Goal: Task Accomplishment & Management: Use online tool/utility

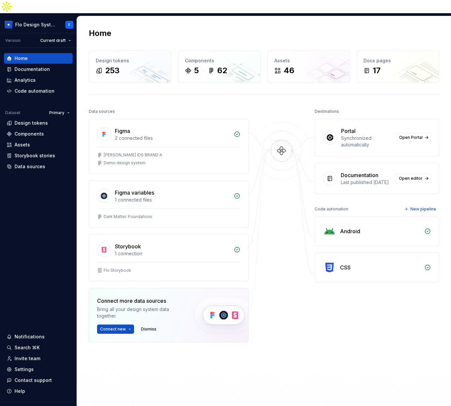
drag, startPoint x: 344, startPoint y: 304, endPoint x: 378, endPoint y: 210, distance: 100.1
click at [343, 304] on div "Destinations Portal Synchronized automatically Open Portal Documentation Last p…" at bounding box center [377, 241] width 124 height 269
click at [381, 83] on div "Home Design tokens 253 Components 5 62 Assets 46 Docs pages 17 Data sources Fig…" at bounding box center [264, 215] width 374 height 398
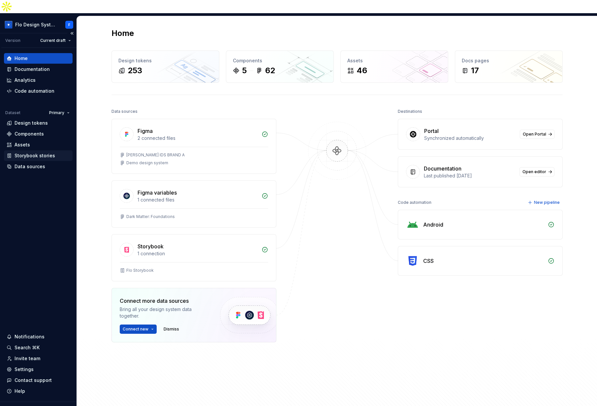
click at [39, 151] on div "Storybook stories" at bounding box center [38, 156] width 69 height 11
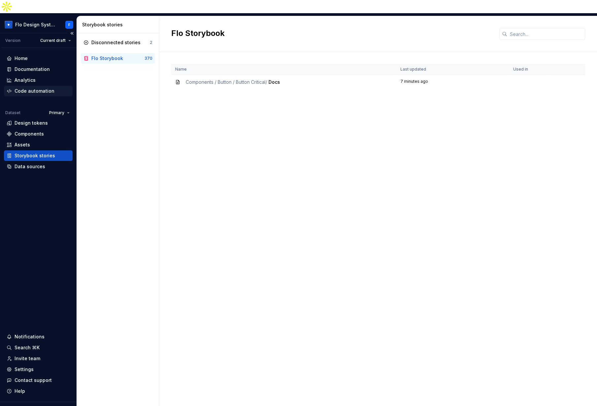
click at [31, 88] on div "Code automation" at bounding box center [35, 91] width 40 height 7
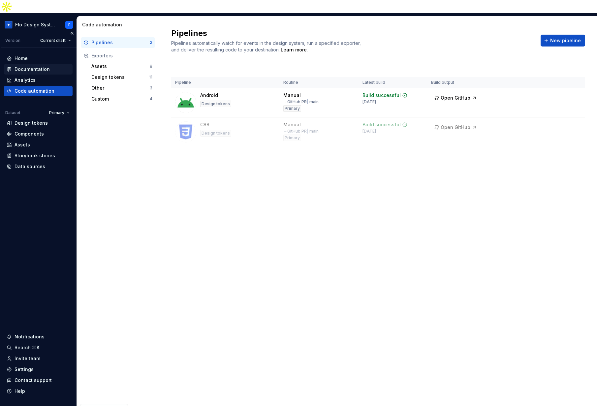
click at [33, 66] on div "Documentation" at bounding box center [32, 69] width 35 height 7
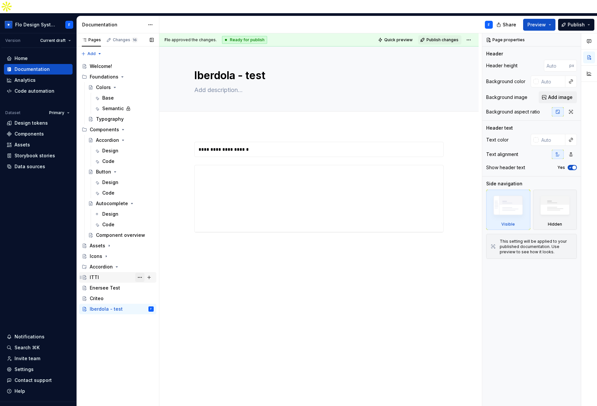
click at [141, 273] on button "Page tree" at bounding box center [139, 277] width 9 height 9
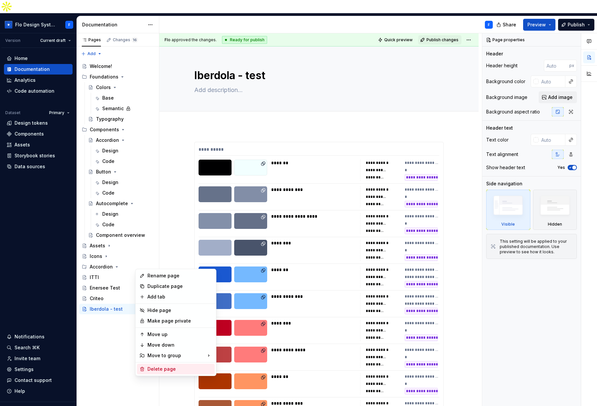
click at [158, 373] on div "Delete page" at bounding box center [176, 369] width 78 height 11
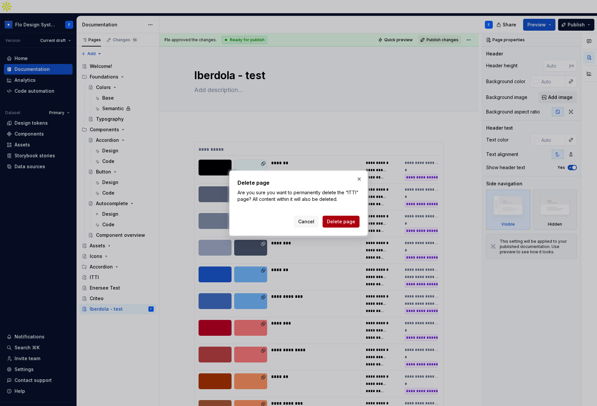
click at [345, 225] on button "Delete page" at bounding box center [341, 222] width 37 height 12
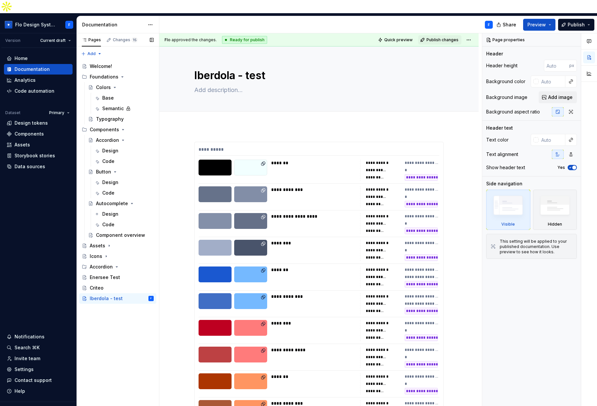
click at [0, 0] on button "Page tree" at bounding box center [0, 0] width 0 height 0
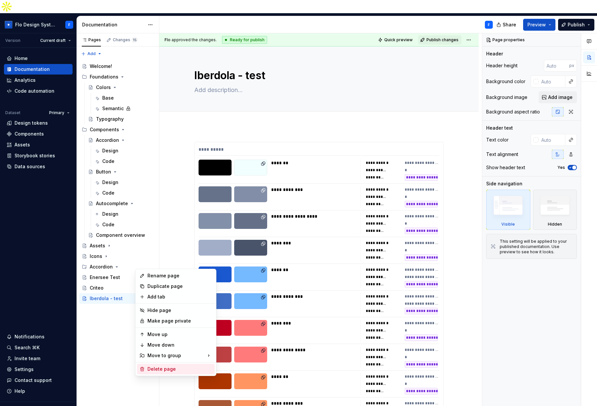
click at [166, 370] on div "Delete page" at bounding box center [180, 369] width 65 height 7
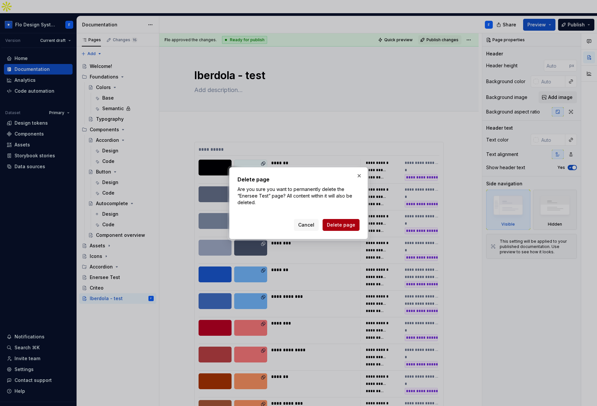
click at [333, 224] on span "Delete page" at bounding box center [341, 225] width 28 height 7
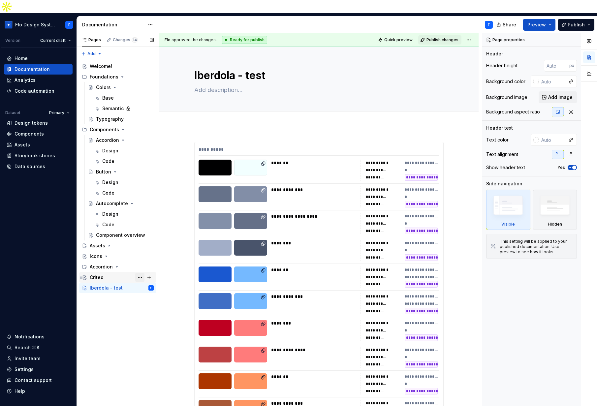
click at [140, 273] on button "Page tree" at bounding box center [139, 277] width 9 height 9
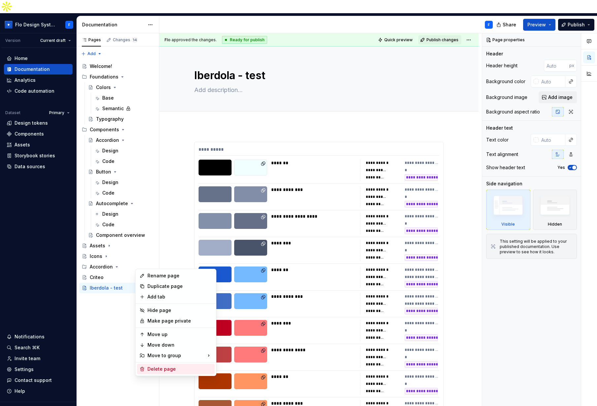
click at [151, 370] on div "Delete page" at bounding box center [180, 369] width 65 height 7
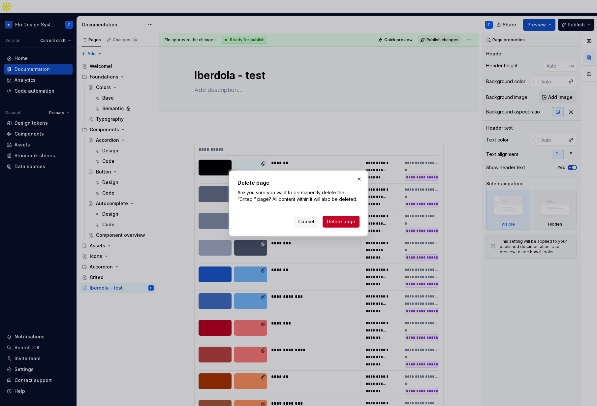
click at [332, 221] on span "Delete page" at bounding box center [341, 222] width 28 height 7
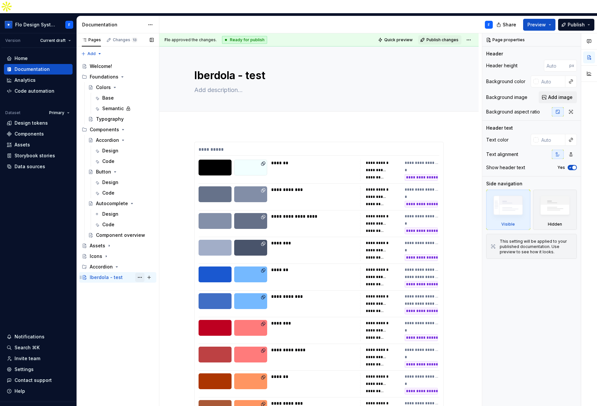
click at [139, 273] on button "Page tree" at bounding box center [139, 277] width 9 height 9
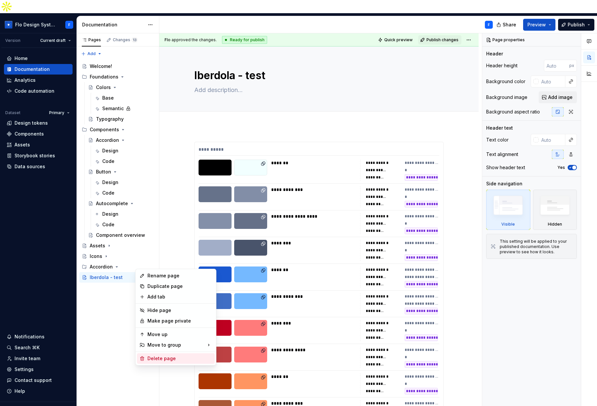
click at [159, 359] on div "Delete page" at bounding box center [180, 359] width 65 height 7
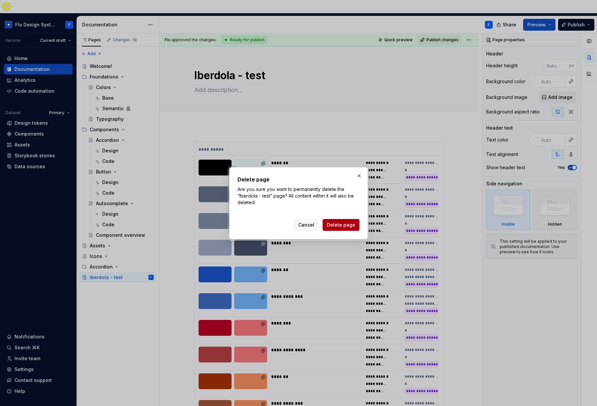
click at [346, 226] on span "Delete page" at bounding box center [341, 225] width 28 height 7
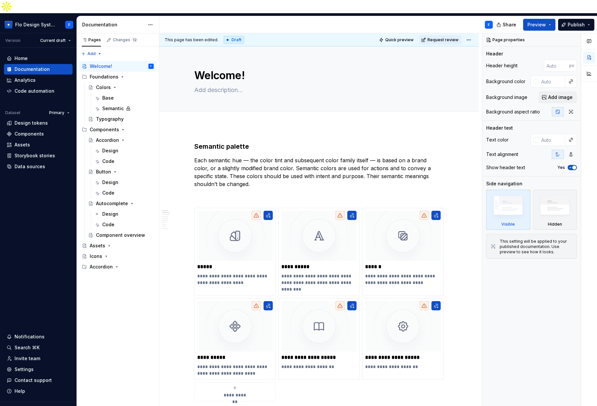
type textarea "*"
click at [38, 53] on div "Home" at bounding box center [38, 58] width 69 height 11
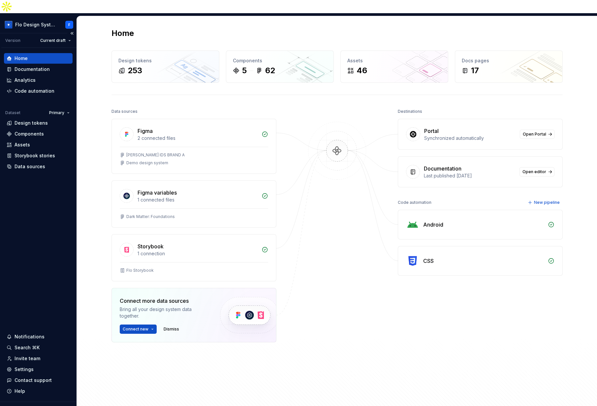
click at [38, 55] on div "Home" at bounding box center [38, 58] width 63 height 7
click at [45, 28] on html "Flo Design System F Version Current draft Home Documentation Analytics Code aut…" at bounding box center [298, 203] width 597 height 406
click at [323, 218] on html "Flo Design System F Version Current draft Home Documentation Analytics Code aut…" at bounding box center [298, 203] width 597 height 406
click at [125, 28] on h2 "Home" at bounding box center [123, 33] width 22 height 11
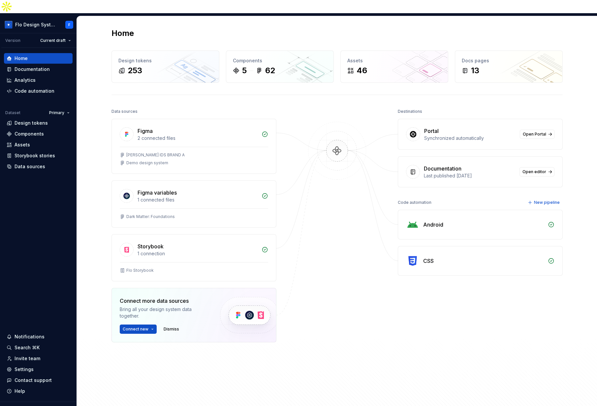
click at [371, 255] on div "Data sources Figma 2 connected files Taylor's IDS BRAND A Demo design system Fi…" at bounding box center [338, 254] width 452 height 295
drag, startPoint x: 105, startPoint y: 17, endPoint x: 164, endPoint y: 18, distance: 58.8
click at [163, 18] on div "Home Design tokens 253 Components 5 62 Assets 46 Docs pages 13 Data sources Fig…" at bounding box center [337, 215] width 475 height 398
click at [165, 28] on div "Home" at bounding box center [338, 33] width 452 height 11
drag, startPoint x: 392, startPoint y: 100, endPoint x: 448, endPoint y: 96, distance: 56.5
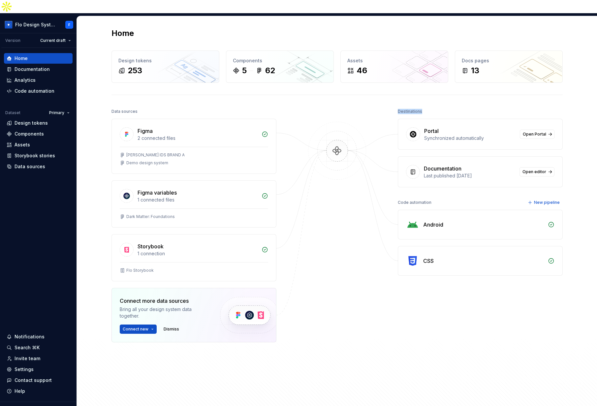
click at [448, 107] on div "Data sources Figma 2 connected files Taylor's IDS BRAND A Demo design system Fi…" at bounding box center [338, 254] width 452 height 295
click at [449, 107] on div "Destinations" at bounding box center [480, 111] width 165 height 9
click at [423, 107] on div "Destinations" at bounding box center [480, 111] width 165 height 9
click at [422, 107] on div "Destinations" at bounding box center [480, 111] width 165 height 9
drag, startPoint x: 397, startPoint y: 187, endPoint x: 411, endPoint y: 188, distance: 14.6
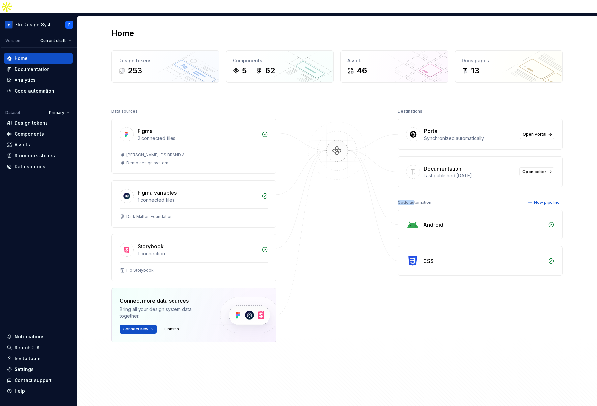
click at [411, 198] on div "Code automation" at bounding box center [415, 202] width 34 height 9
drag, startPoint x: 411, startPoint y: 188, endPoint x: 415, endPoint y: 189, distance: 3.8
click at [412, 198] on div "Code automation" at bounding box center [415, 202] width 34 height 9
drag, startPoint x: 416, startPoint y: 189, endPoint x: 411, endPoint y: 188, distance: 4.7
click at [411, 198] on div "Code automation" at bounding box center [415, 202] width 34 height 9
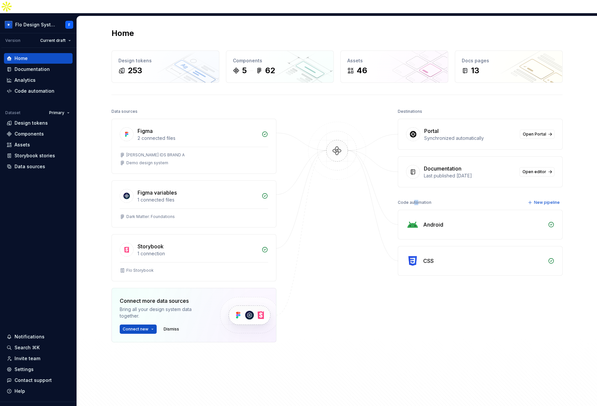
click at [411, 198] on div "Code automation" at bounding box center [415, 202] width 34 height 9
click at [31, 163] on div "Data sources" at bounding box center [30, 166] width 31 height 7
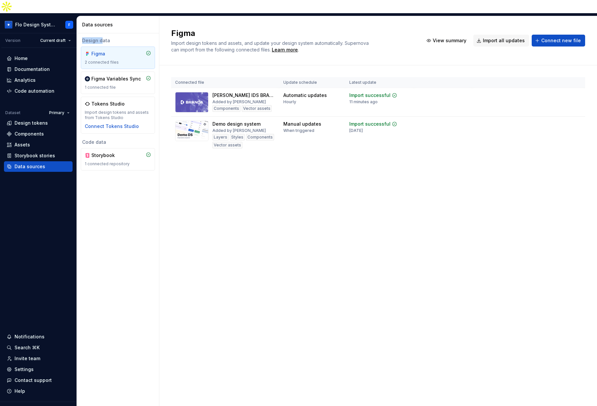
drag, startPoint x: 83, startPoint y: 25, endPoint x: 103, endPoint y: 31, distance: 20.6
click at [103, 37] on div "Design data" at bounding box center [118, 40] width 74 height 7
drag, startPoint x: 89, startPoint y: 129, endPoint x: 103, endPoint y: 129, distance: 13.9
click at [103, 139] on div "Code data" at bounding box center [118, 142] width 74 height 7
click at [104, 139] on div "Code data" at bounding box center [118, 142] width 74 height 7
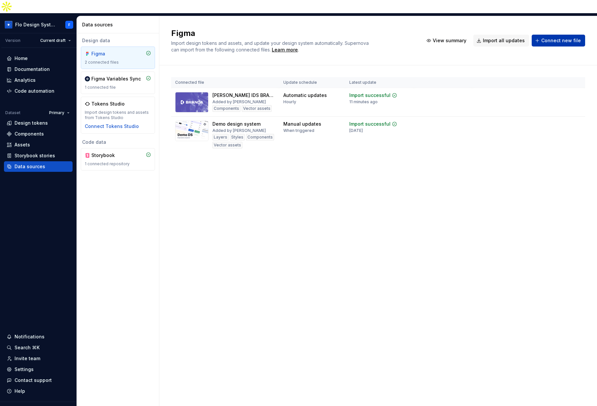
click at [451, 37] on span "Connect new file" at bounding box center [562, 40] width 40 height 7
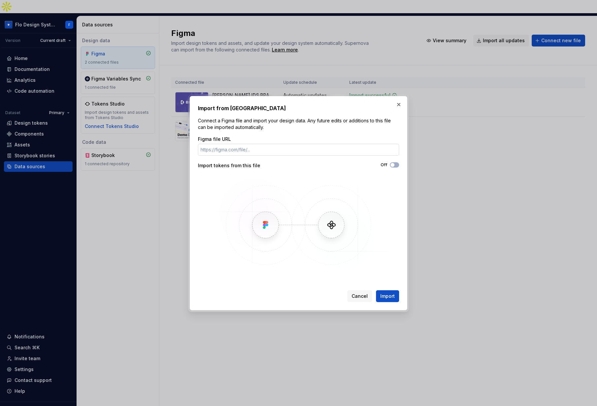
type input "https://www.figma.com/design/f2jhYXeBXI6n6ky5WyxjVo/Taylor-s-IDS-BRAND-A?node-i…"
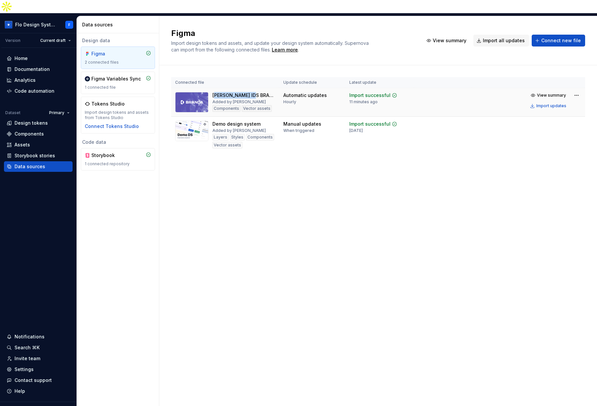
drag, startPoint x: 216, startPoint y: 81, endPoint x: 249, endPoint y: 83, distance: 32.4
click at [249, 92] on div "[PERSON_NAME] IDS BRAND A" at bounding box center [244, 95] width 63 height 7
drag, startPoint x: 219, startPoint y: 109, endPoint x: 256, endPoint y: 111, distance: 36.7
click at [256, 121] on div "Demo design system" at bounding box center [237, 124] width 48 height 7
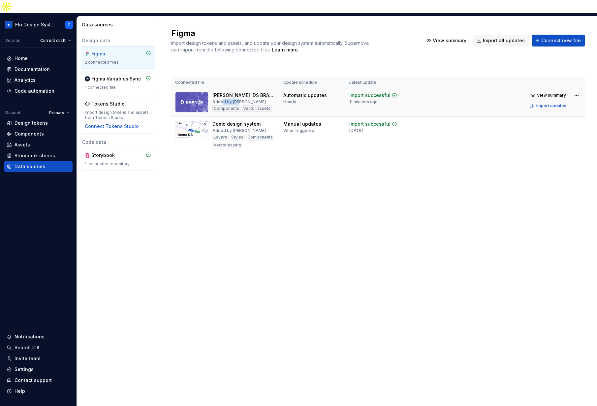
drag, startPoint x: 226, startPoint y: 90, endPoint x: 239, endPoint y: 96, distance: 14.8
click at [237, 99] on div "Added by Flo" at bounding box center [239, 101] width 53 height 5
drag, startPoint x: 233, startPoint y: 118, endPoint x: 258, endPoint y: 118, distance: 24.8
click at [258, 128] on div "Added by Beatriz Novais" at bounding box center [239, 130] width 53 height 5
drag, startPoint x: 214, startPoint y: 96, endPoint x: 270, endPoint y: 97, distance: 56.1
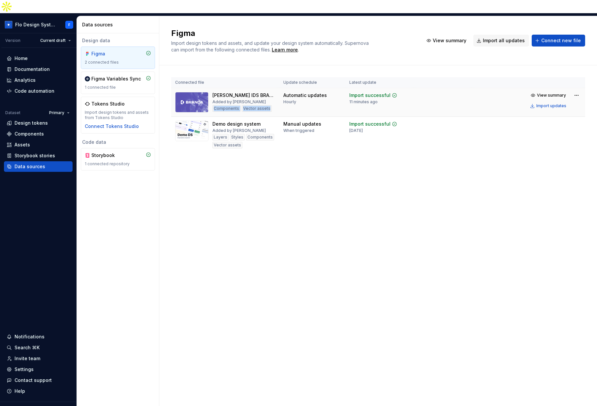
click at [270, 97] on div "Taylor's IDS BRAND A Added by Flo Components Vector assets" at bounding box center [225, 102] width 100 height 20
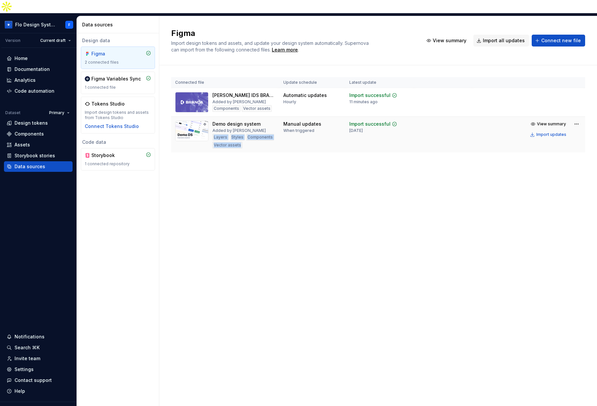
drag, startPoint x: 213, startPoint y: 123, endPoint x: 240, endPoint y: 134, distance: 28.9
click at [240, 134] on div "Layers Styles Components Vector assets" at bounding box center [244, 141] width 63 height 15
drag, startPoint x: 247, startPoint y: 136, endPoint x: 263, endPoint y: 140, distance: 17.0
click at [247, 136] on td "Demo design system Added by Beatriz Novais Layers Styles Components Vector asse…" at bounding box center [225, 135] width 108 height 36
click at [451, 93] on span "View summary" at bounding box center [551, 95] width 29 height 5
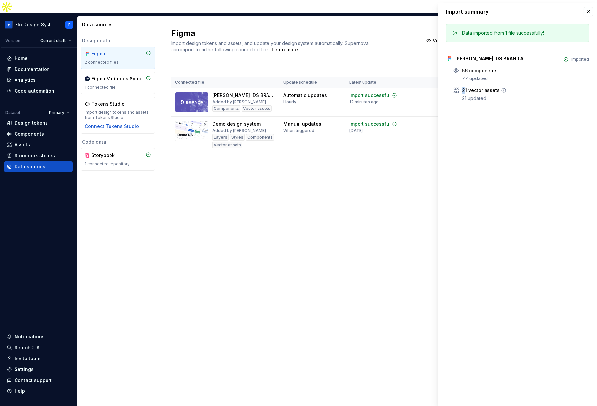
click at [451, 90] on div "21 vector assets" at bounding box center [481, 90] width 38 height 7
click at [451, 12] on button "button" at bounding box center [588, 11] width 9 height 9
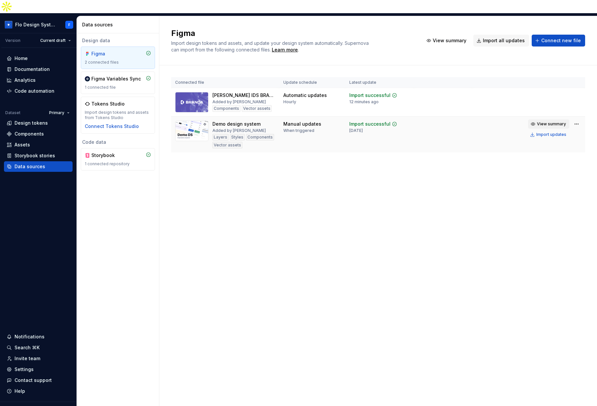
click at [451, 121] on span "View summary" at bounding box center [551, 123] width 29 height 5
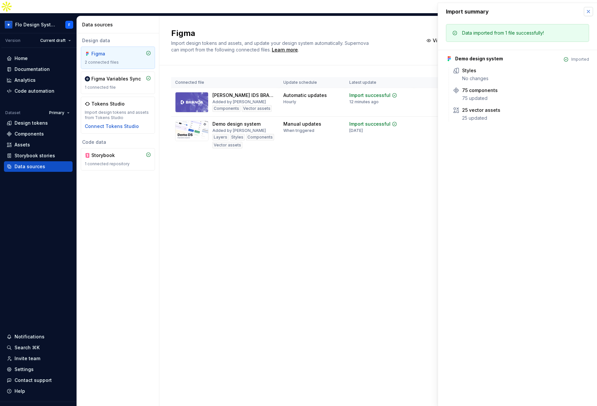
click at [451, 13] on button "button" at bounding box center [588, 11] width 9 height 9
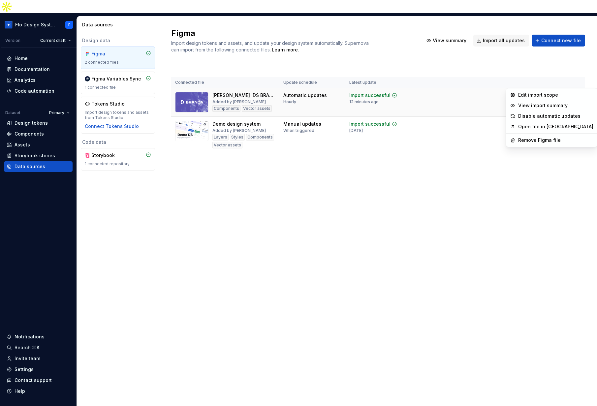
click at [451, 82] on html "Flo Design System F Version Current draft Home Documentation Analytics Code aut…" at bounding box center [298, 203] width 597 height 406
click at [451, 94] on div "Edit import scope" at bounding box center [556, 95] width 75 height 7
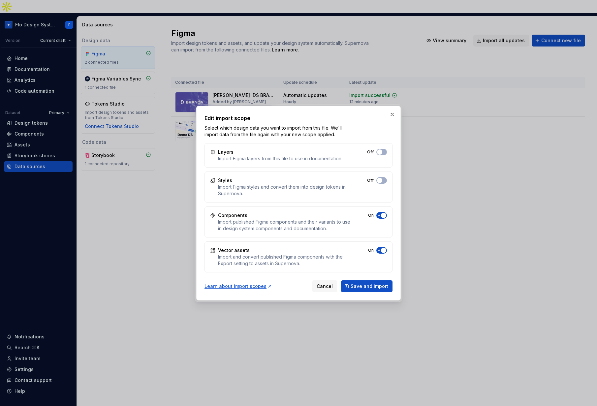
drag, startPoint x: 376, startPoint y: 179, endPoint x: 379, endPoint y: 157, distance: 22.2
click at [376, 179] on div "Off" at bounding box center [377, 180] width 20 height 7
drag, startPoint x: 379, startPoint y: 150, endPoint x: 382, endPoint y: 181, distance: 30.8
click at [379, 150] on span "button" at bounding box center [379, 152] width 5 height 5
click at [382, 181] on span "button" at bounding box center [379, 180] width 5 height 5
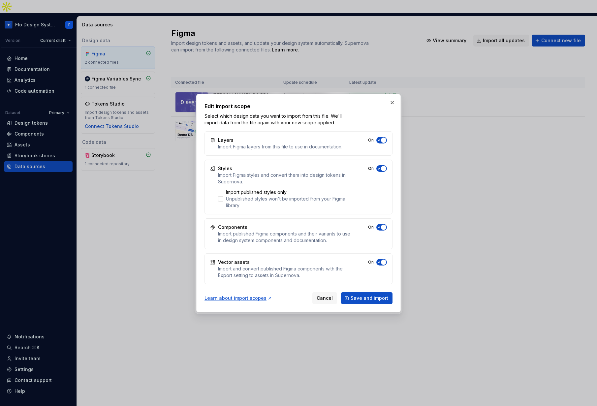
click at [382, 229] on span "button" at bounding box center [383, 227] width 5 height 5
drag, startPoint x: 384, startPoint y: 262, endPoint x: 382, endPoint y: 235, distance: 27.2
click at [384, 261] on span "button" at bounding box center [383, 262] width 5 height 5
click at [378, 223] on div "Components Import published Figma components and their variants to use in desig…" at bounding box center [299, 234] width 188 height 31
click at [380, 226] on span "button" at bounding box center [379, 227] width 5 height 5
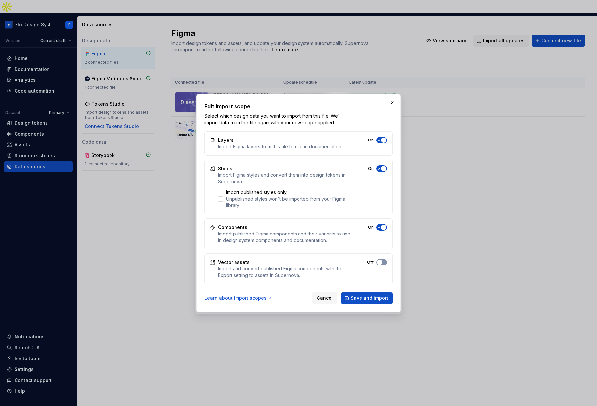
click at [383, 263] on button "On" at bounding box center [382, 262] width 11 height 7
click at [394, 103] on button "button" at bounding box center [392, 102] width 9 height 9
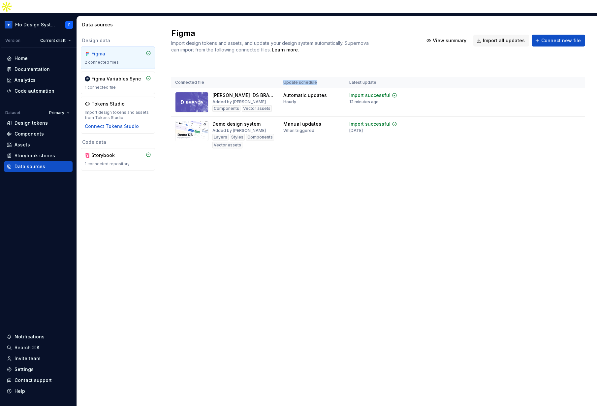
drag, startPoint x: 284, startPoint y: 67, endPoint x: 318, endPoint y: 71, distance: 34.8
click at [318, 77] on th "Update schedule" at bounding box center [313, 82] width 66 height 11
drag, startPoint x: 283, startPoint y: 83, endPoint x: 325, endPoint y: 83, distance: 41.9
click at [325, 88] on td "Automatic updates Hourly" at bounding box center [313, 102] width 66 height 29
click at [288, 99] on div "Hourly" at bounding box center [290, 101] width 13 height 5
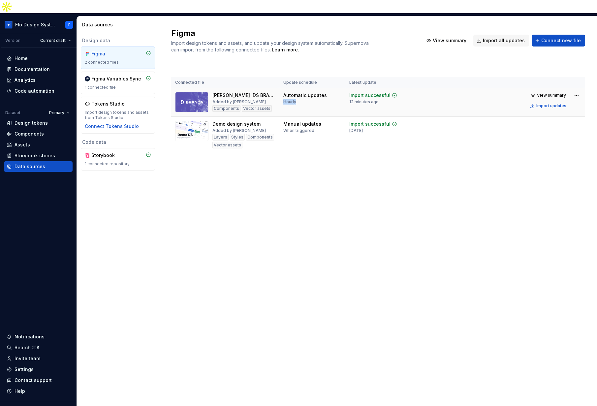
click at [288, 99] on div "Hourly" at bounding box center [290, 101] width 13 height 5
drag, startPoint x: 290, startPoint y: 110, endPoint x: 314, endPoint y: 112, distance: 23.8
click at [314, 121] on div "Manual updates" at bounding box center [303, 124] width 38 height 7
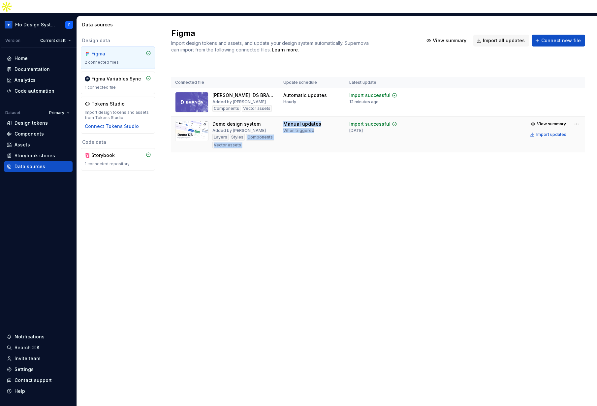
drag, startPoint x: 309, startPoint y: 119, endPoint x: 313, endPoint y: 119, distance: 3.6
click at [313, 119] on tr "Demo design system Added by Beatriz Novais Layers Styles Components Vector asse…" at bounding box center [378, 135] width 414 height 36
click at [313, 128] on div "When triggered" at bounding box center [299, 130] width 31 height 5
click at [123, 161] on div "1 connected repository" at bounding box center [118, 163] width 66 height 5
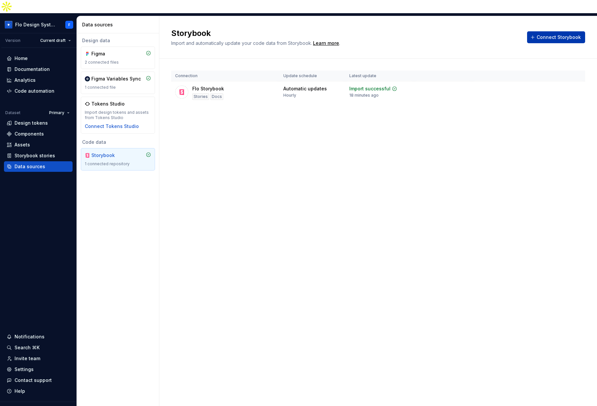
click at [451, 34] on span "Connect Storybook" at bounding box center [559, 37] width 44 height 7
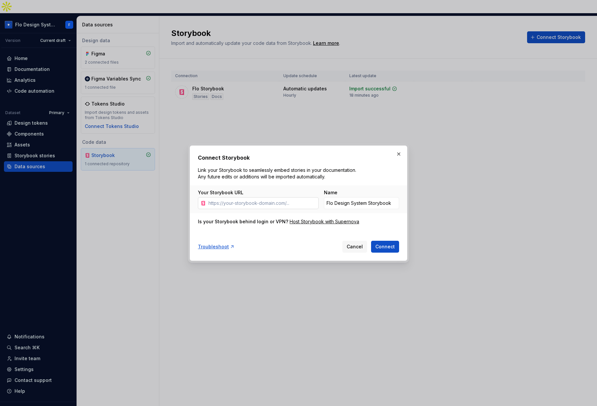
click at [261, 201] on input "Your Storybook URL" at bounding box center [262, 203] width 113 height 12
type input "https://darkmatter-supernovaio.vercel.app/dm/?path=/docs/dm-button-critical--do…"
click at [398, 156] on button "button" at bounding box center [398, 154] width 9 height 9
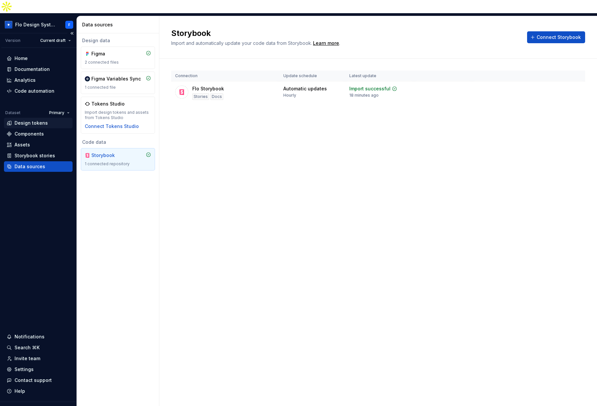
click at [33, 120] on div "Design tokens" at bounding box center [31, 123] width 33 height 7
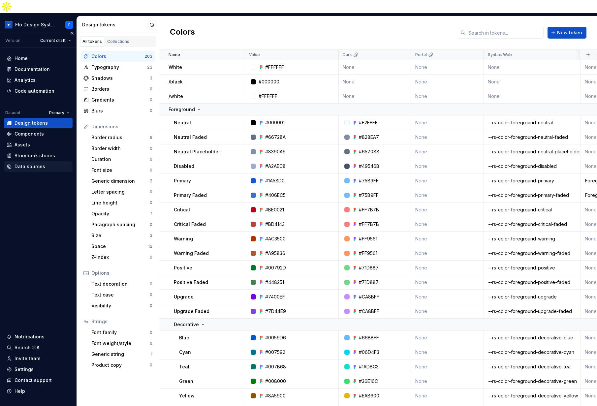
click at [42, 163] on div "Data sources" at bounding box center [30, 166] width 31 height 7
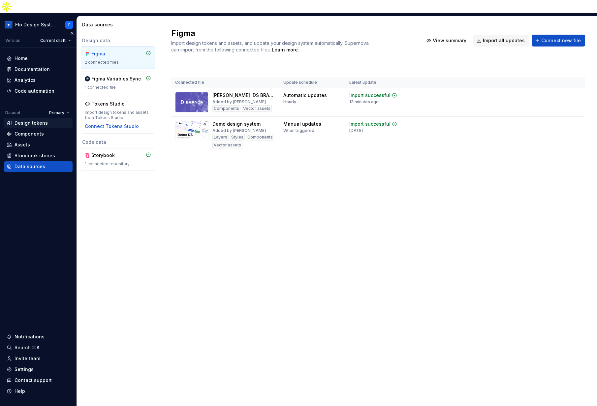
click at [46, 120] on div "Design tokens" at bounding box center [38, 123] width 63 height 7
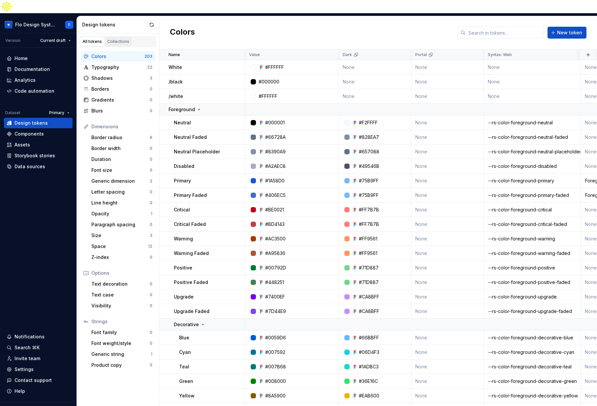
click at [113, 39] on div "Collections" at bounding box center [118, 41] width 22 height 5
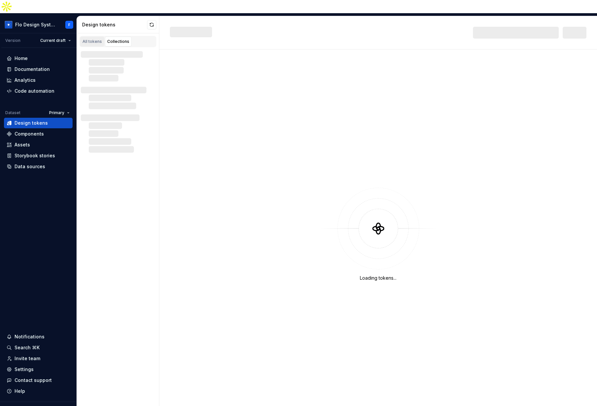
click at [95, 39] on div "All tokens" at bounding box center [92, 41] width 19 height 5
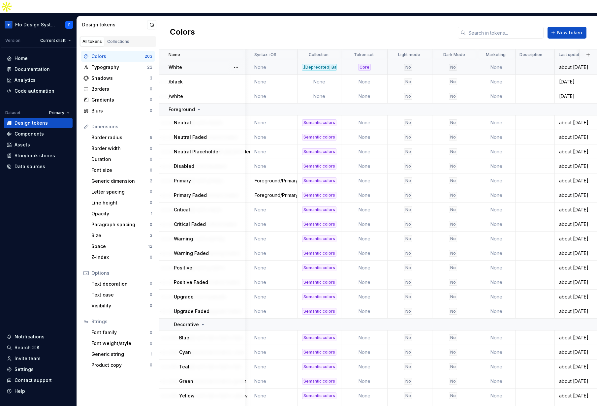
scroll to position [0, 356]
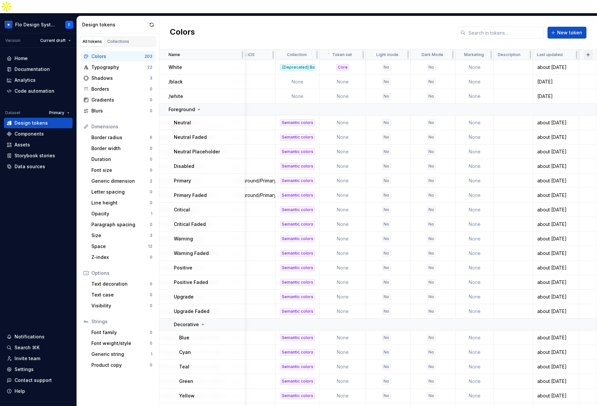
click at [451, 50] on button "button" at bounding box center [588, 54] width 9 height 9
click at [451, 71] on div "New custom property" at bounding box center [548, 68] width 50 height 7
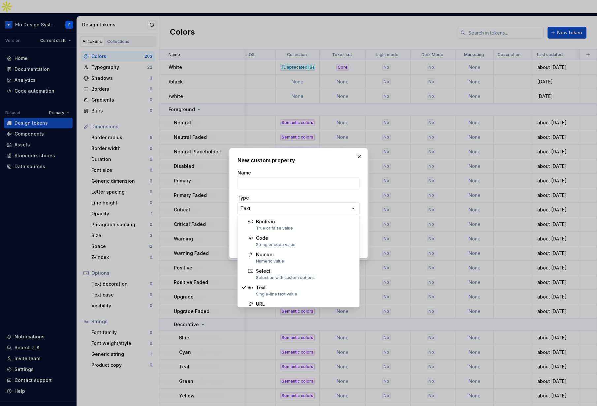
click at [275, 214] on div "**********" at bounding box center [298, 203] width 597 height 406
click at [353, 165] on div "**********" at bounding box center [298, 203] width 597 height 406
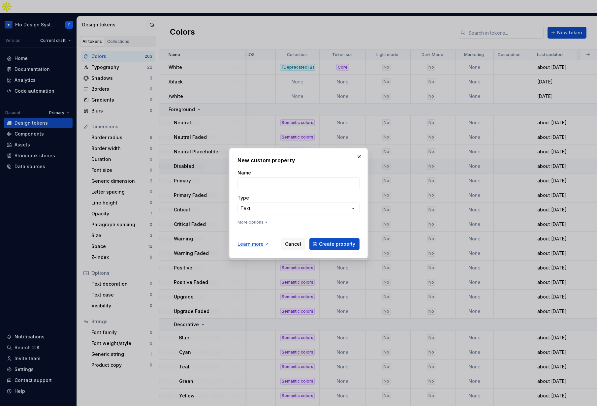
click at [361, 157] on button "button" at bounding box center [359, 156] width 9 height 9
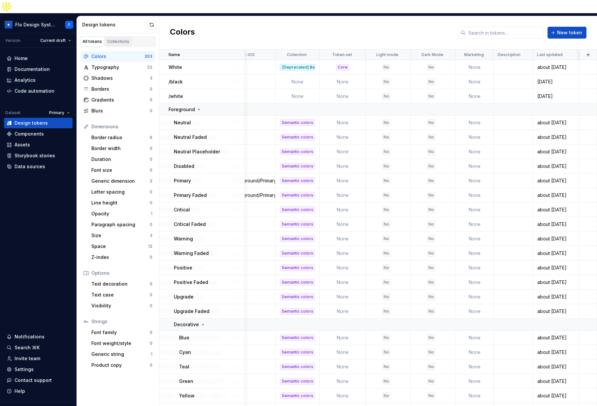
click at [115, 37] on link "Collections" at bounding box center [118, 42] width 27 height 10
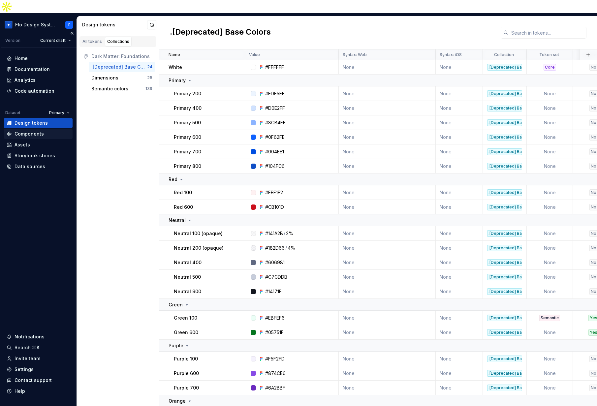
click at [44, 131] on div "Components" at bounding box center [38, 134] width 63 height 7
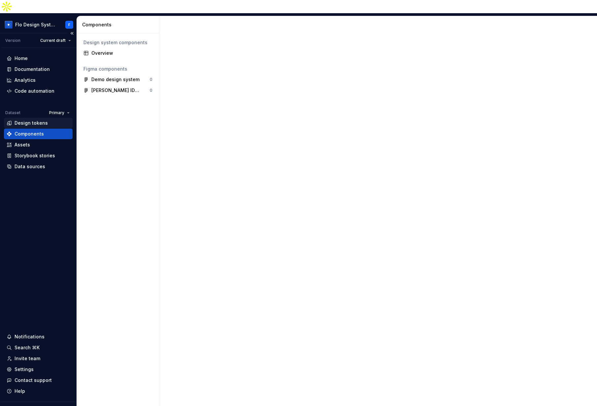
click at [46, 120] on div "Design tokens" at bounding box center [31, 123] width 33 height 7
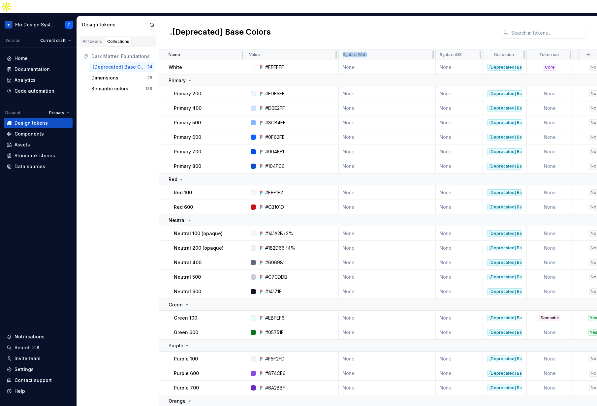
drag, startPoint x: 368, startPoint y: 39, endPoint x: 332, endPoint y: 41, distance: 36.0
click at [332, 50] on tr "Name Value Syntax: Web Syntax: iOS Collection Token set Light mode Dark Mode Ma…" at bounding box center [481, 55] width 645 height 11
click at [358, 86] on td "None" at bounding box center [387, 93] width 97 height 15
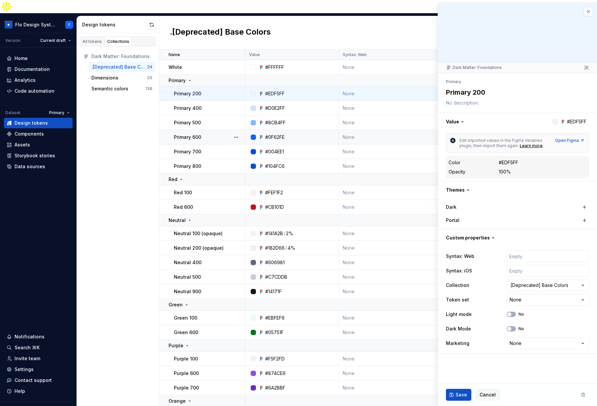
drag, startPoint x: 595, startPoint y: 6, endPoint x: 592, endPoint y: 10, distance: 4.9
click at [451, 7] on div at bounding box center [517, 32] width 159 height 59
click at [451, 12] on button "button" at bounding box center [588, 11] width 9 height 9
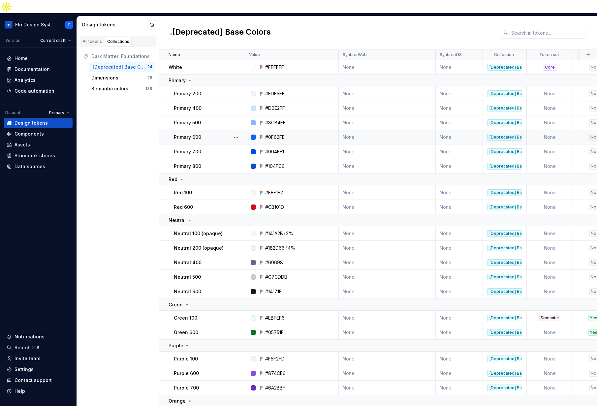
click at [126, 53] on div "Dark Matter: Foundations" at bounding box center [121, 56] width 61 height 7
click at [91, 37] on link "All tokens" at bounding box center [92, 42] width 24 height 10
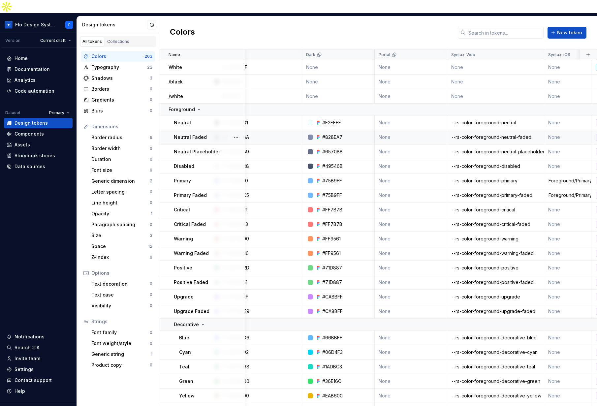
scroll to position [0, 40]
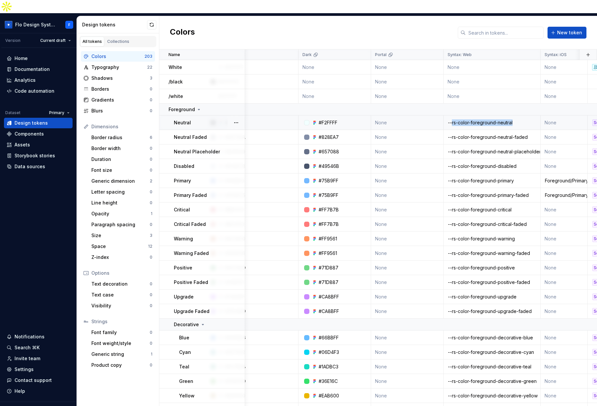
drag, startPoint x: 454, startPoint y: 109, endPoint x: 513, endPoint y: 108, distance: 59.7
click at [451, 119] on div "--rs-color-foreground-neutral" at bounding box center [492, 122] width 96 height 7
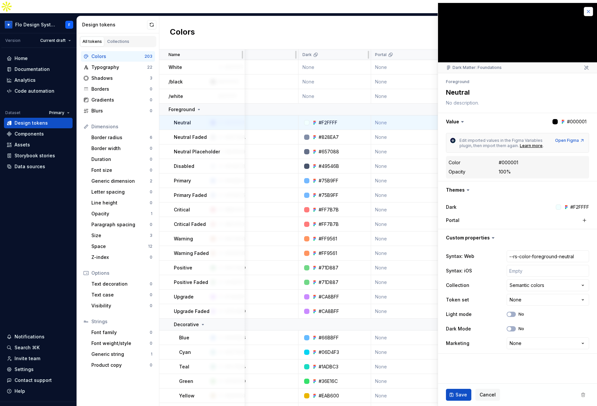
click at [451, 11] on button "button" at bounding box center [588, 11] width 9 height 9
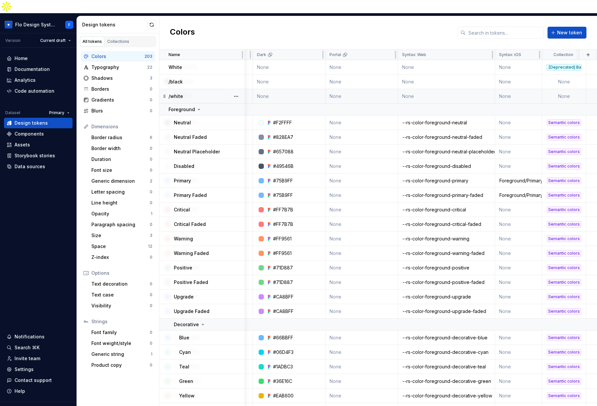
scroll to position [0, 86]
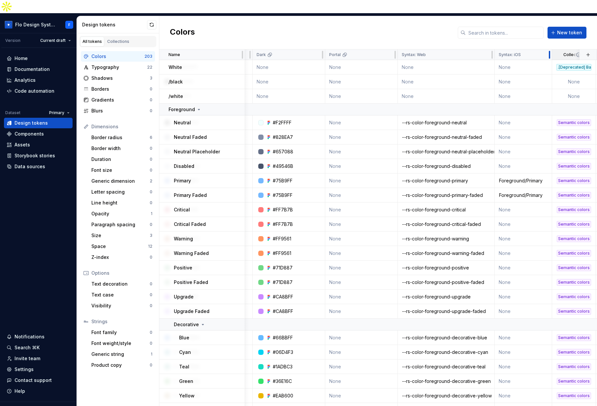
drag, startPoint x: 540, startPoint y: 41, endPoint x: 557, endPoint y: 43, distance: 17.2
click at [451, 50] on tr "Name Value Dark Portal Syntax: Web Syntax: iOS Collection Token set Light mode …" at bounding box center [473, 55] width 801 height 11
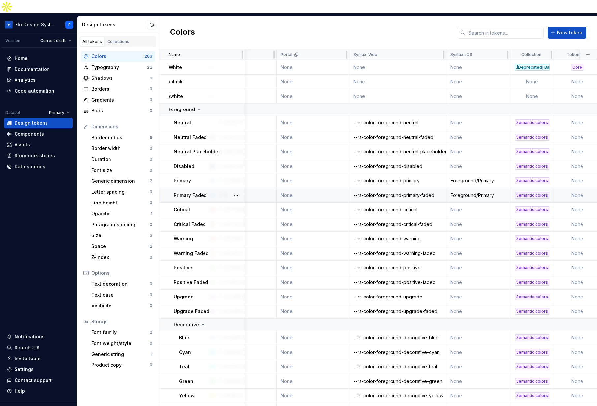
scroll to position [0, 158]
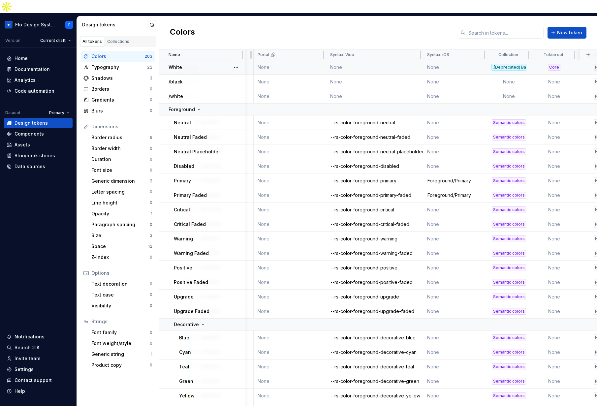
click at [347, 60] on td "None" at bounding box center [374, 67] width 97 height 15
type textarea "*"
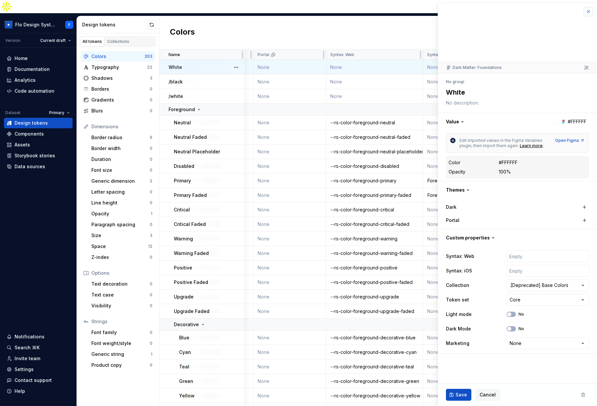
click at [451, 12] on button "button" at bounding box center [588, 11] width 9 height 9
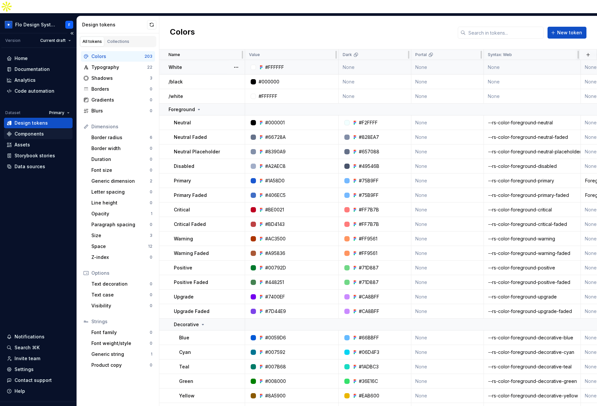
click at [38, 131] on div "Components" at bounding box center [29, 134] width 29 height 7
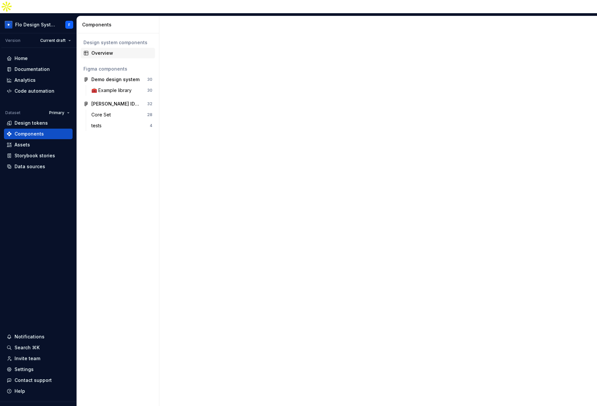
click at [105, 50] on div "Overview" at bounding box center [121, 53] width 61 height 7
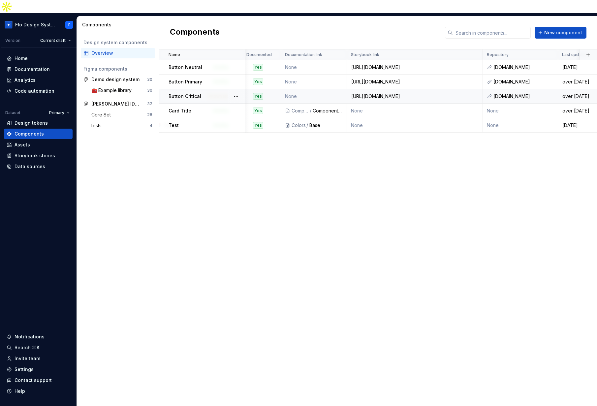
scroll to position [0, 236]
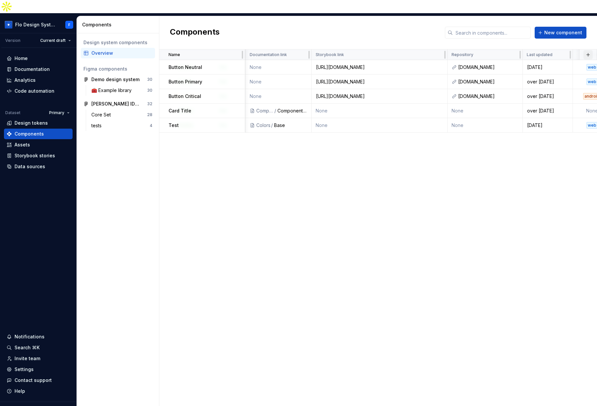
click at [451, 50] on button "button" at bounding box center [588, 54] width 9 height 9
click at [379, 155] on div "Name Description Figma component Status Documented Documentation link Storybook…" at bounding box center [378, 235] width 438 height 370
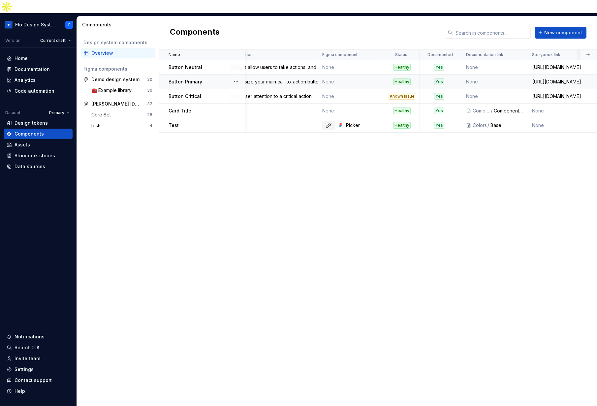
scroll to position [0, 0]
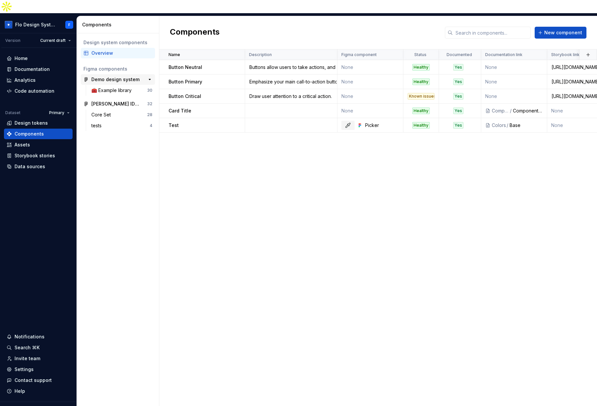
click at [103, 76] on div "Demo design system" at bounding box center [115, 79] width 48 height 7
click at [104, 76] on div "Demo design system" at bounding box center [115, 79] width 48 height 7
click at [105, 87] on div "🧰 Example library" at bounding box center [112, 90] width 43 height 7
click at [107, 87] on div "🧰 Example library" at bounding box center [112, 90] width 43 height 7
click at [102, 76] on div "Demo design system" at bounding box center [115, 79] width 48 height 7
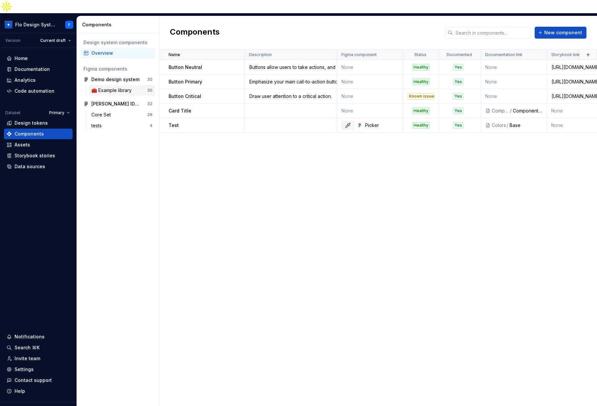
click at [116, 87] on div "🧰 Example library" at bounding box center [112, 90] width 43 height 7
click at [111, 76] on div "Demo design system" at bounding box center [115, 79] width 48 height 7
click at [114, 76] on div "Demo design system" at bounding box center [115, 79] width 48 height 7
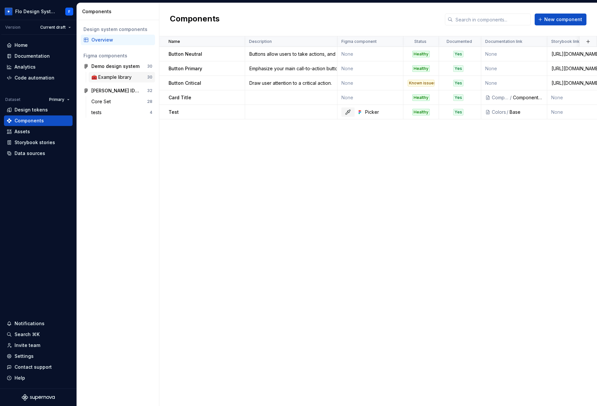
click at [103, 77] on div "🧰 Example library" at bounding box center [112, 77] width 43 height 7
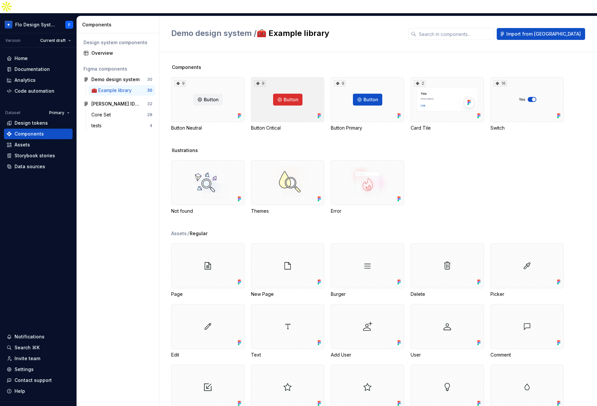
click at [286, 87] on div "9" at bounding box center [287, 99] width 73 height 45
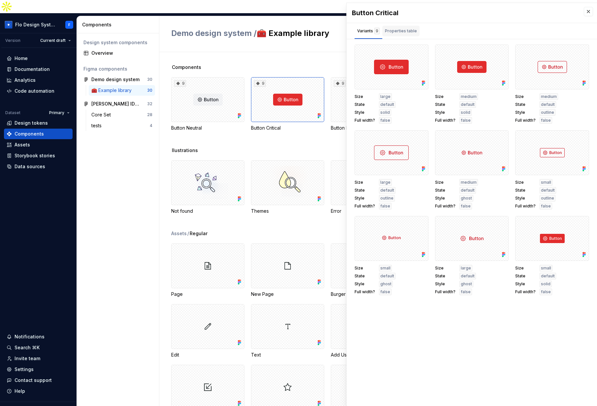
click at [405, 34] on div "Properties table" at bounding box center [401, 31] width 32 height 7
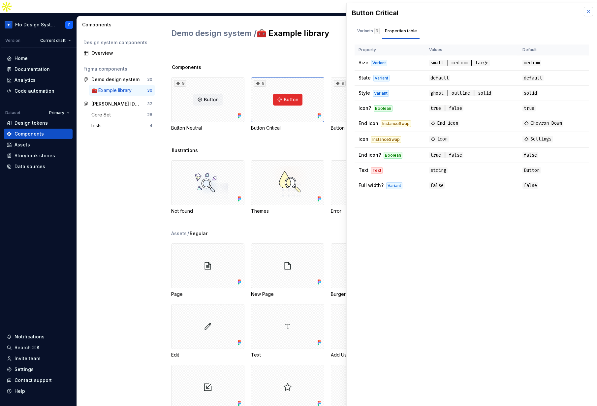
click at [586, 13] on button "button" at bounding box center [588, 11] width 9 height 9
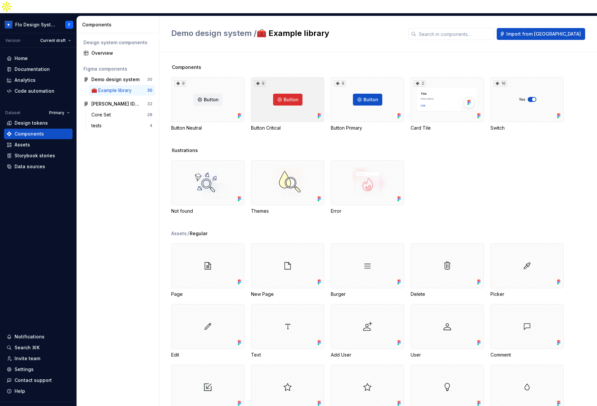
click at [297, 92] on div "9" at bounding box center [287, 99] width 73 height 45
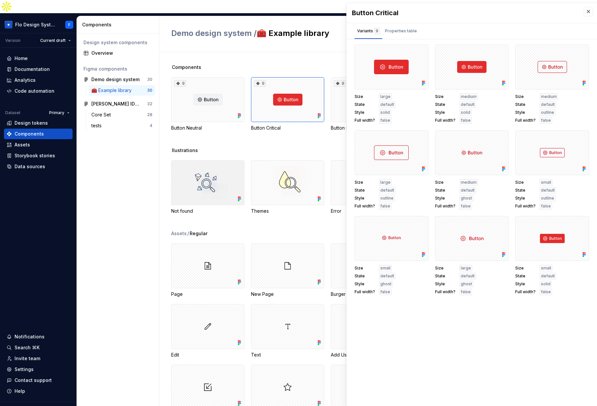
scroll to position [3, 0]
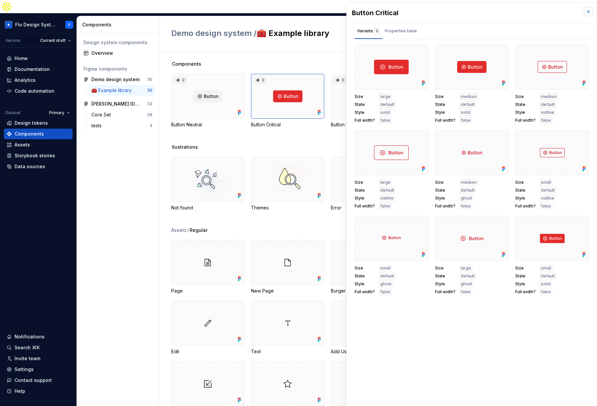
click at [590, 13] on button "button" at bounding box center [588, 11] width 9 height 9
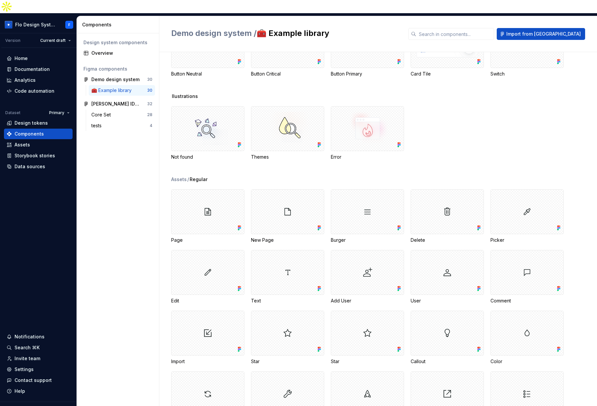
scroll to position [64, 0]
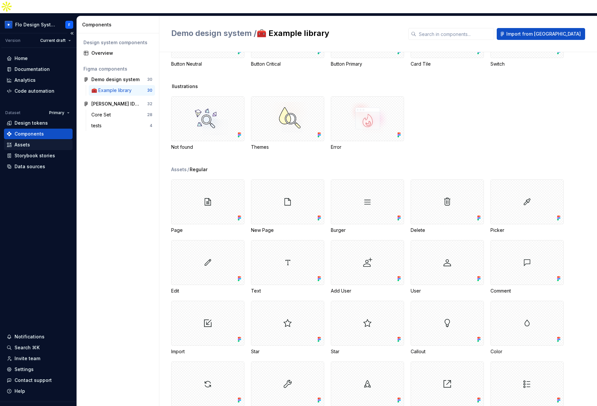
click at [16, 142] on div "Assets" at bounding box center [23, 145] width 16 height 7
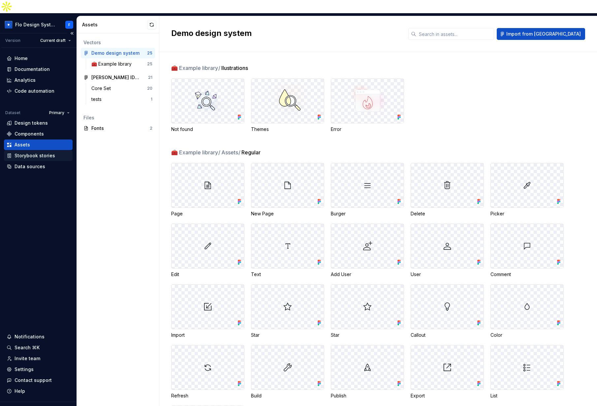
click at [33, 153] on div "Storybook stories" at bounding box center [35, 156] width 41 height 7
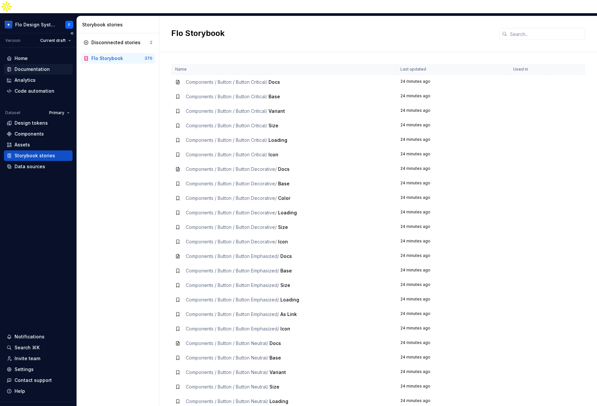
click at [38, 66] on div "Documentation" at bounding box center [32, 69] width 35 height 7
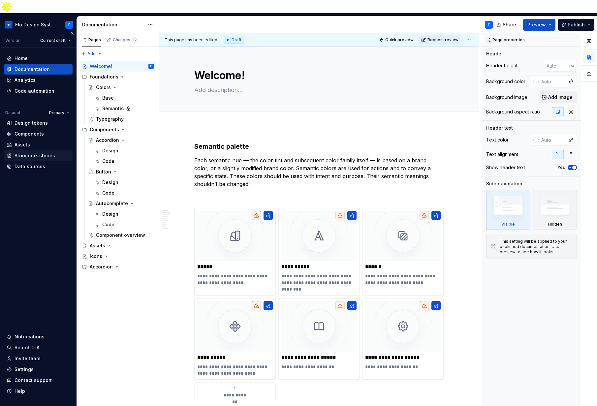
click at [32, 151] on div "Storybook stories" at bounding box center [38, 156] width 69 height 11
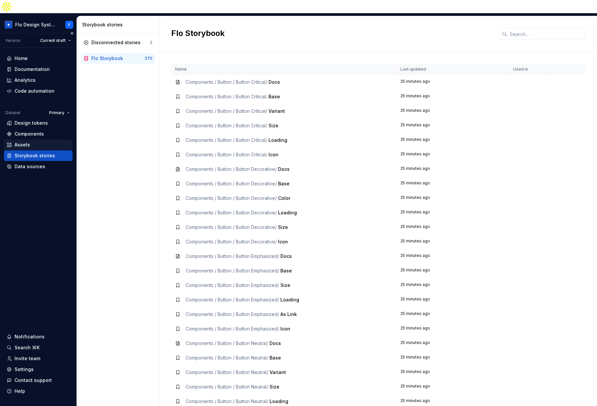
click at [30, 140] on div "Assets" at bounding box center [38, 145] width 69 height 11
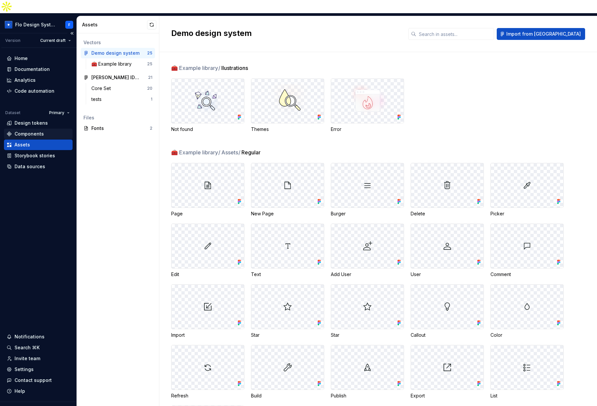
click at [31, 131] on div "Components" at bounding box center [29, 134] width 29 height 7
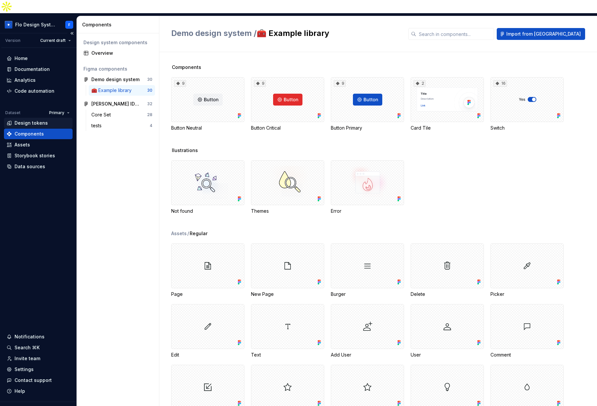
click at [30, 120] on div "Design tokens" at bounding box center [31, 123] width 33 height 7
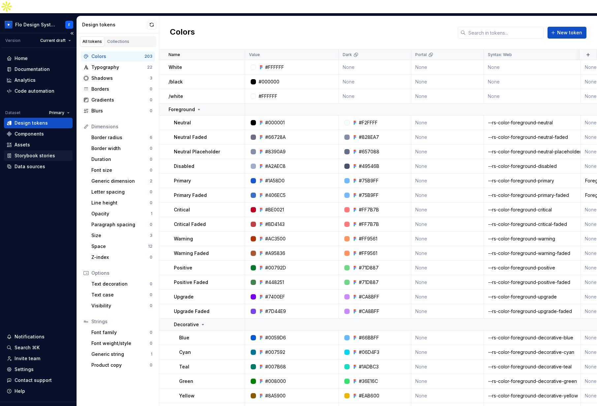
click at [33, 153] on div "Storybook stories" at bounding box center [35, 156] width 41 height 7
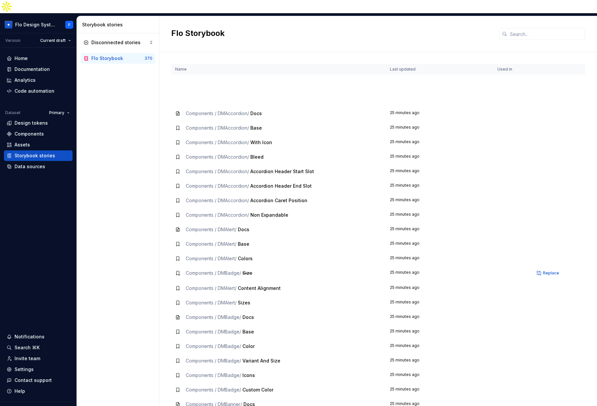
scroll to position [736, 0]
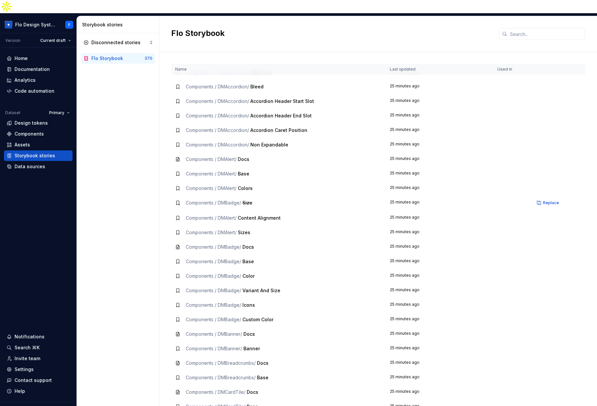
drag, startPoint x: 190, startPoint y: 191, endPoint x: 242, endPoint y: 192, distance: 51.8
click at [241, 200] on span "Components / DMBadge /" at bounding box center [213, 203] width 55 height 6
drag, startPoint x: 251, startPoint y: 190, endPoint x: 195, endPoint y: 191, distance: 56.1
click at [195, 200] on div "Components / DMBadge / Size" at bounding box center [219, 203] width 67 height 7
click at [195, 200] on span "Components / DMBadge /" at bounding box center [213, 203] width 55 height 6
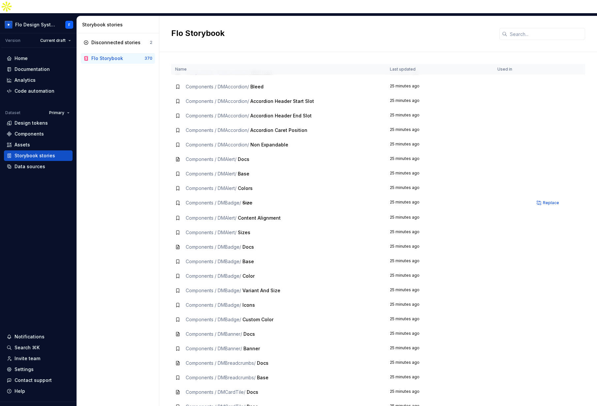
click at [329, 225] on td "Components / DMAlert / Sizes" at bounding box center [278, 232] width 215 height 15
click at [31, 66] on div "Documentation" at bounding box center [32, 69] width 35 height 7
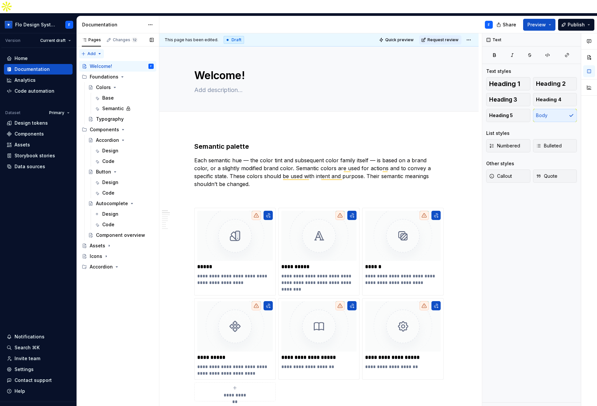
click at [87, 41] on div "Pages Changes 12 Add Accessibility guide for tree Page tree. Navigate the tree …" at bounding box center [118, 226] width 83 height 387
click at [98, 53] on div "New page" at bounding box center [112, 53] width 43 height 7
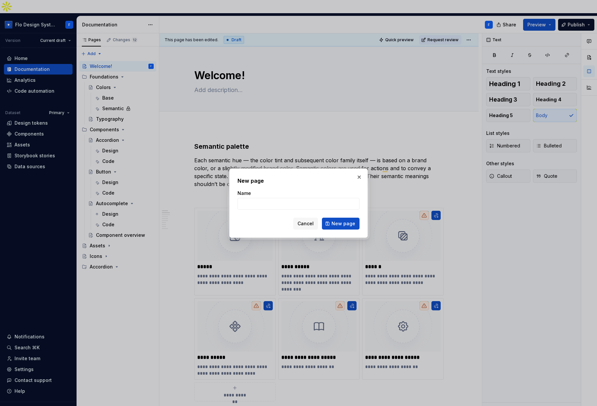
type textarea "*"
click at [287, 204] on input "Name" at bounding box center [299, 204] width 122 height 12
click at [259, 203] on input "Name" at bounding box center [299, 204] width 122 height 12
type input "Unipoltest"
click at [354, 224] on span "New page" at bounding box center [344, 224] width 24 height 7
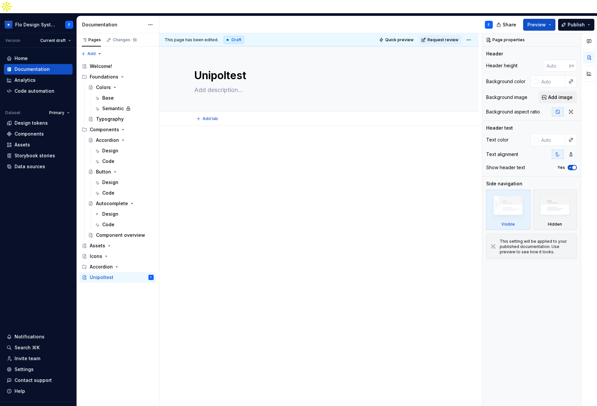
type textarea "*"
click at [236, 149] on div "To enrich screen reader interactions, please activate Accessibility in Grammarl…" at bounding box center [319, 154] width 250 height 25
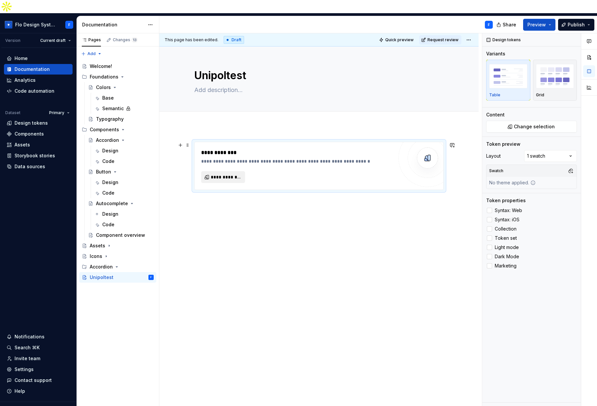
click at [221, 174] on span "**********" at bounding box center [226, 177] width 30 height 7
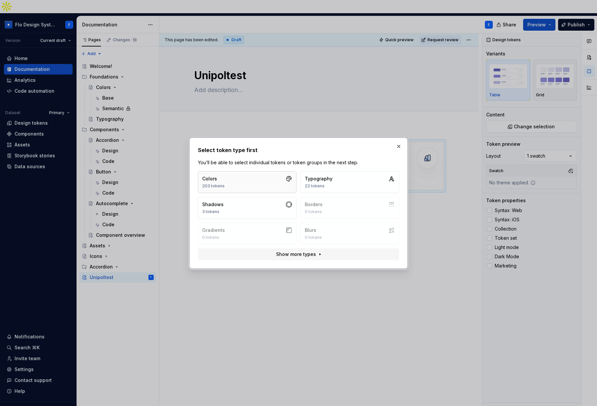
click at [231, 180] on button "Colors 203 tokens" at bounding box center [247, 182] width 99 height 22
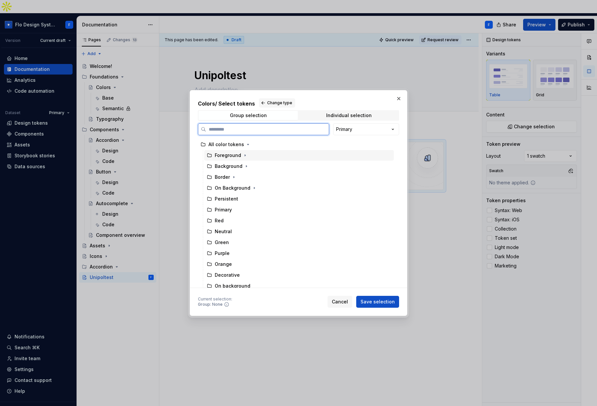
click at [232, 157] on div "Foreground" at bounding box center [228, 155] width 26 height 7
click at [244, 157] on icon "button" at bounding box center [245, 155] width 5 height 5
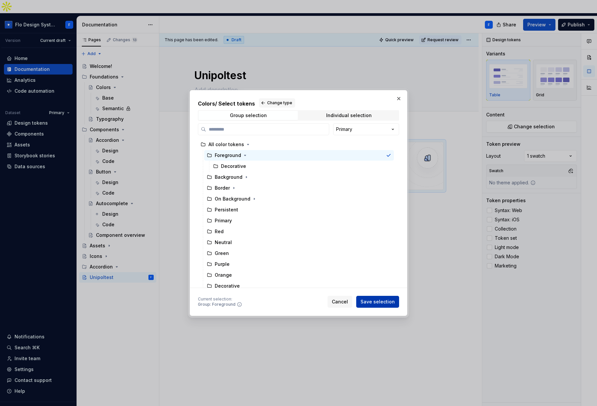
click at [376, 304] on span "Save selection" at bounding box center [378, 302] width 34 height 7
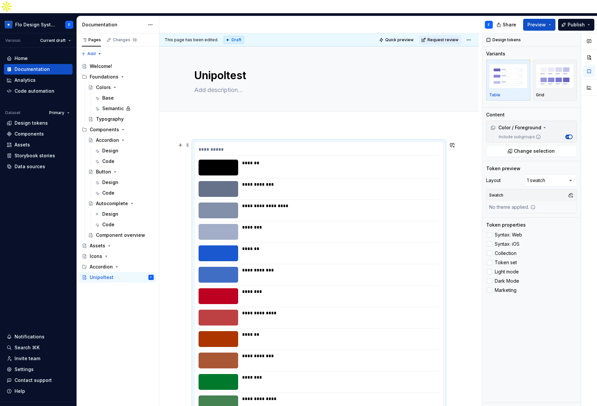
click at [340, 161] on div "*******" at bounding box center [338, 168] width 193 height 16
click at [552, 167] on div "Comments Open comments No comments yet Select ‘Comment’ from the block context …" at bounding box center [540, 226] width 115 height 387
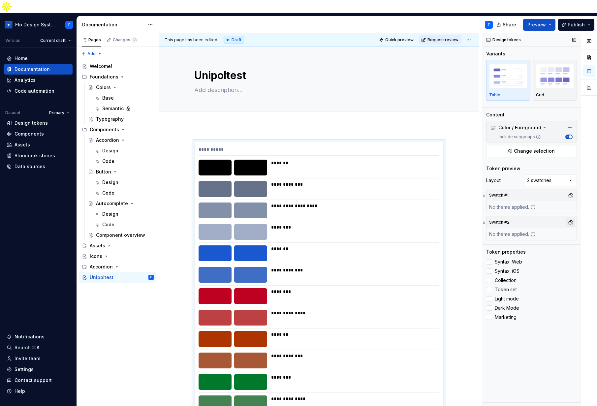
click at [572, 218] on button "button" at bounding box center [570, 222] width 9 height 9
click at [519, 234] on div "Dark" at bounding box center [540, 234] width 63 height 7
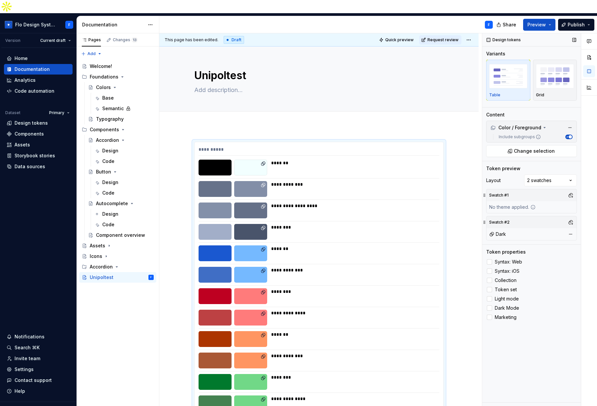
drag, startPoint x: 546, startPoint y: 346, endPoint x: 541, endPoint y: 321, distance: 26.0
click at [546, 346] on div "Comments Open comments No comments yet Select ‘Comment’ from the block context …" at bounding box center [540, 226] width 115 height 387
click at [492, 259] on div at bounding box center [489, 261] width 5 height 5
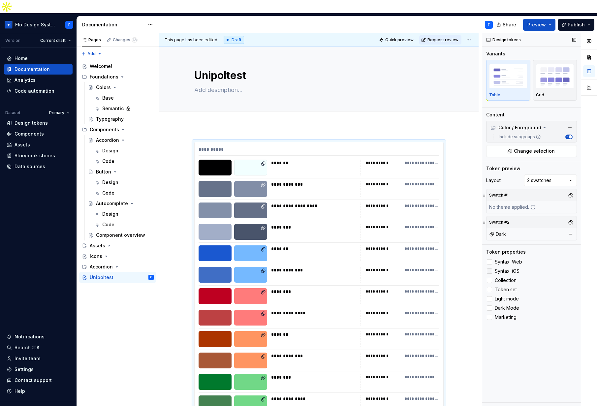
click at [491, 269] on div at bounding box center [489, 271] width 5 height 5
click at [492, 278] on div at bounding box center [489, 280] width 5 height 5
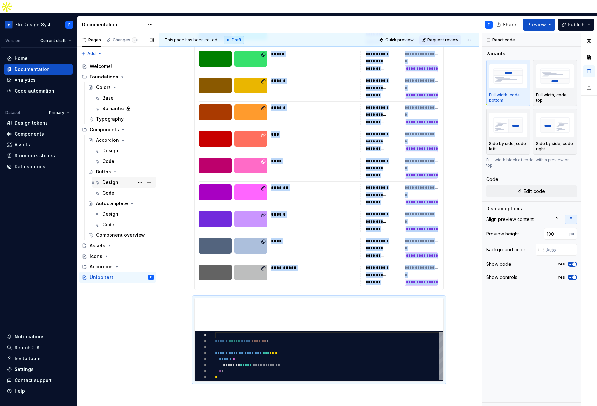
click at [106, 179] on div "Design" at bounding box center [110, 182] width 16 height 7
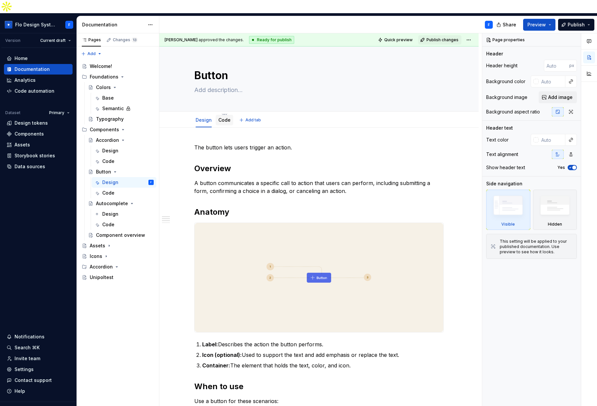
click at [220, 117] on link "Code" at bounding box center [225, 120] width 12 height 6
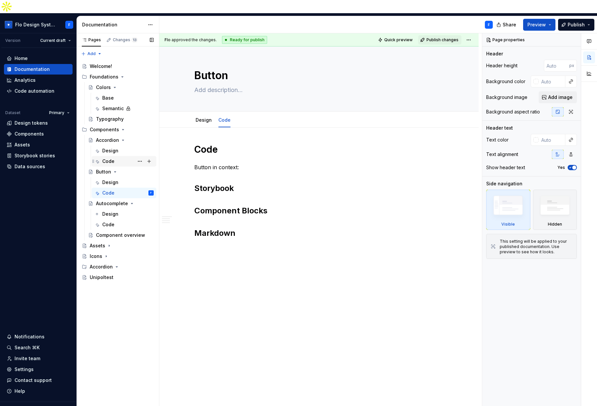
click at [106, 158] on div "Code" at bounding box center [108, 161] width 12 height 7
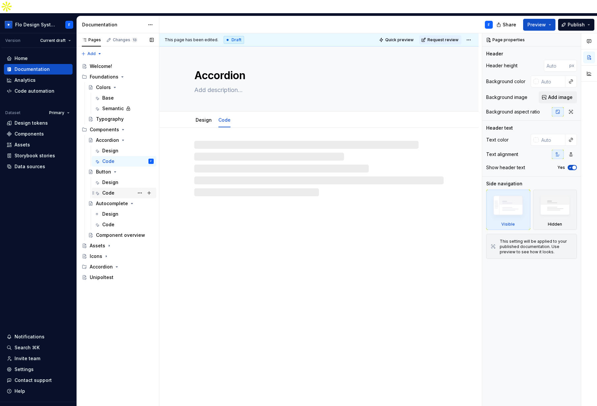
click at [114, 190] on div "Code" at bounding box center [108, 193] width 12 height 7
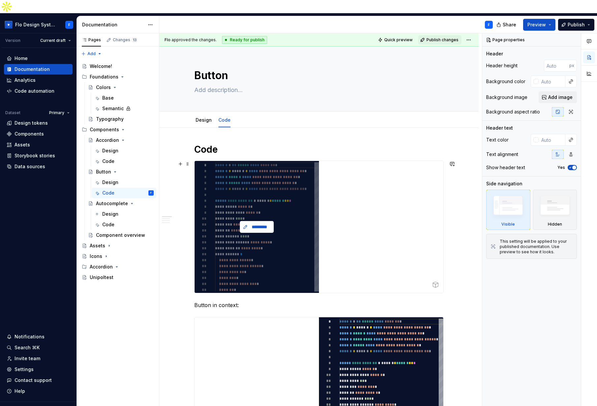
type textarea "*"
click at [267, 224] on span "*********" at bounding box center [260, 227] width 20 height 7
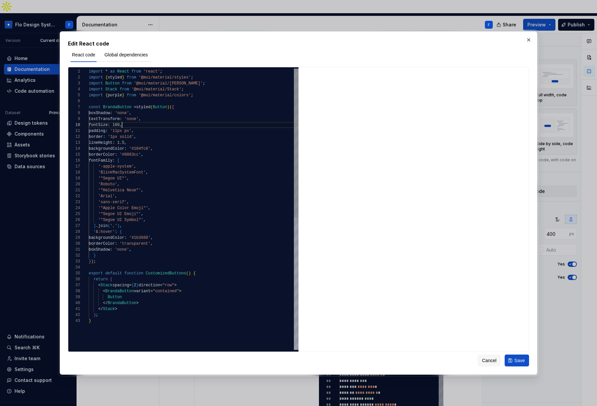
drag, startPoint x: 123, startPoint y: 124, endPoint x: 126, endPoint y: 128, distance: 5.2
click at [123, 124] on div "import * as React from 'react' ; import { styled } from '@mui/material/styles' …" at bounding box center [194, 334] width 210 height 531
type textarea "**********"
click at [521, 361] on span "Save" at bounding box center [520, 360] width 11 height 7
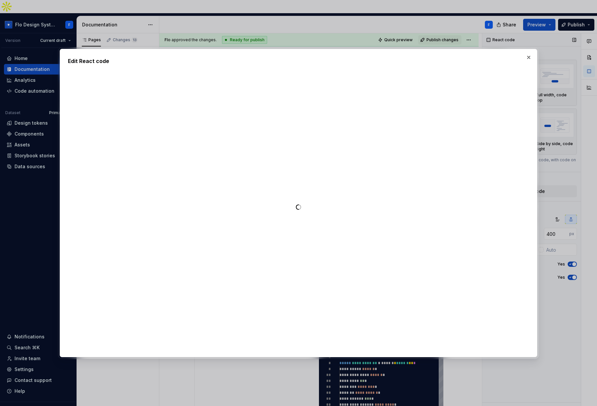
type textarea "*"
type textarea "**********"
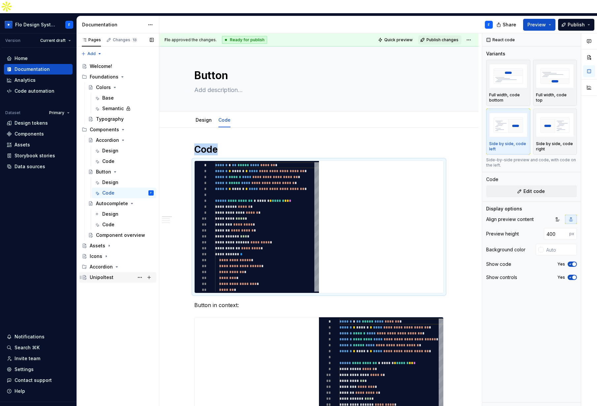
click at [110, 274] on div "Unipoltest" at bounding box center [102, 277] width 24 height 7
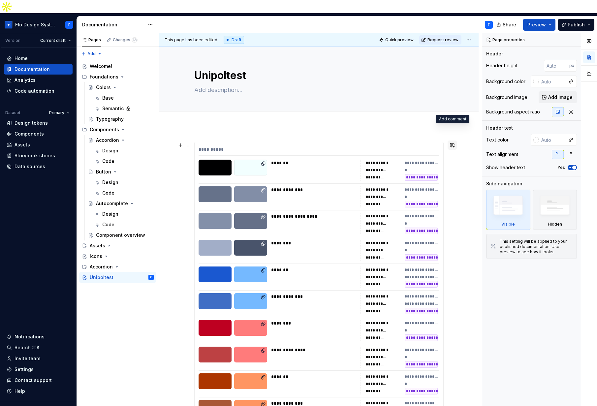
type textarea "*"
drag, startPoint x: 454, startPoint y: 131, endPoint x: 471, endPoint y: 148, distance: 23.8
click at [454, 141] on button "button" at bounding box center [452, 145] width 9 height 9
click at [132, 37] on span "13" at bounding box center [135, 39] width 6 height 5
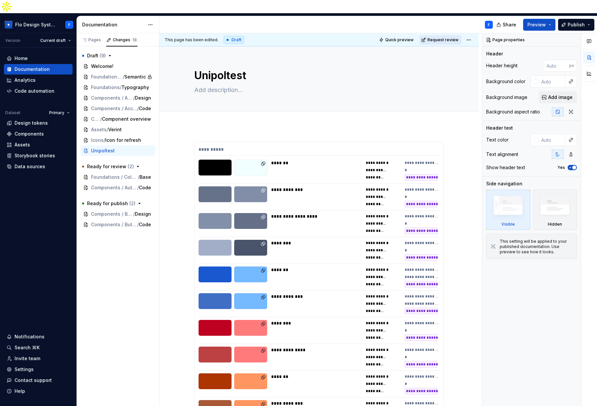
click at [442, 37] on span "Request review" at bounding box center [443, 39] width 31 height 5
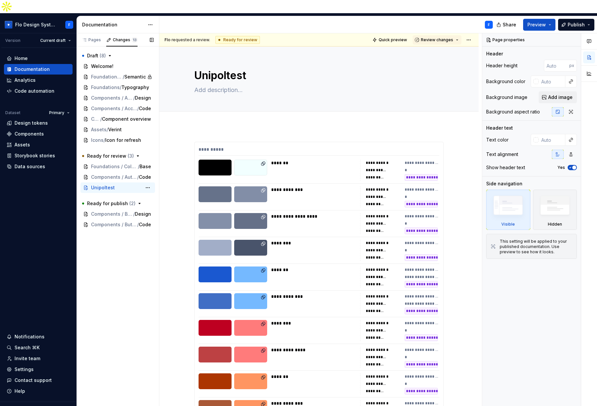
click at [100, 185] on span "Unipoltest" at bounding box center [103, 188] width 24 height 7
click at [440, 37] on span "Review changes" at bounding box center [437, 39] width 32 height 5
click at [454, 44] on div "This page is ready to publish." at bounding box center [455, 46] width 58 height 5
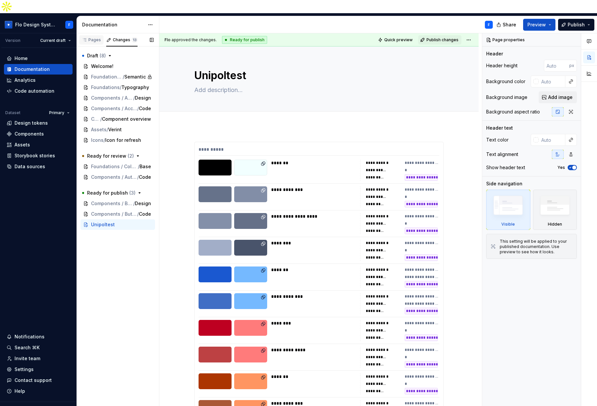
click at [94, 37] on div "Pages" at bounding box center [91, 39] width 19 height 5
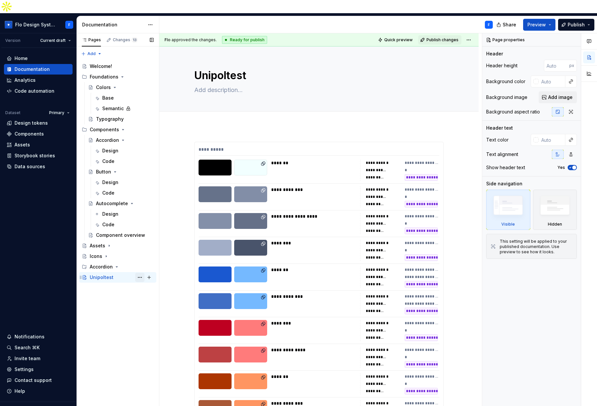
click at [141, 273] on button "Page tree" at bounding box center [139, 277] width 9 height 9
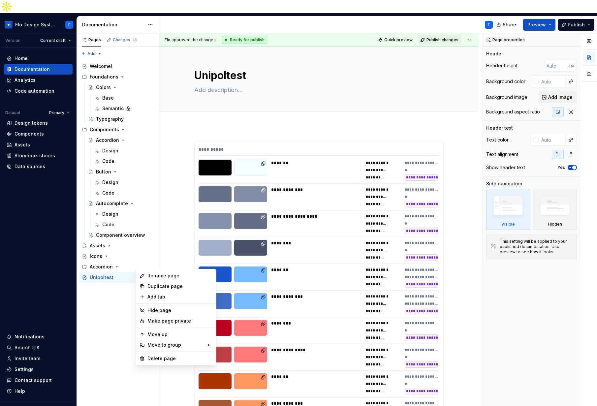
click at [149, 14] on html "Flo Design System F Version Current draft Home Documentation Analytics Code aut…" at bounding box center [298, 203] width 597 height 406
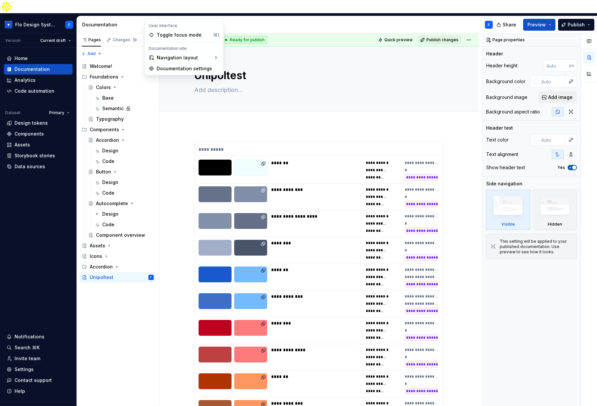
click at [149, 12] on html "Flo Design System F Version Current draft Home Documentation Analytics Code aut…" at bounding box center [298, 203] width 597 height 406
click at [175, 69] on div "Documentation settings" at bounding box center [188, 68] width 63 height 7
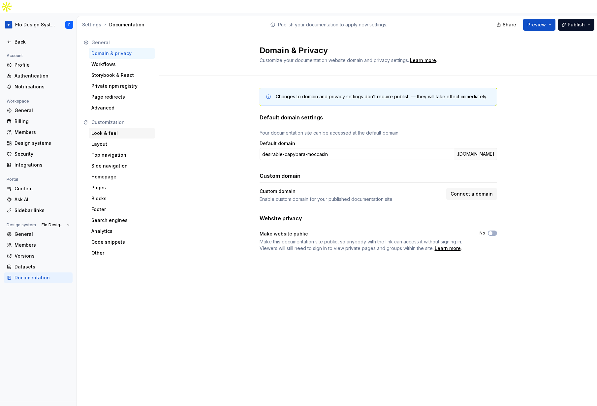
click at [107, 130] on div "Look & feel" at bounding box center [121, 133] width 61 height 7
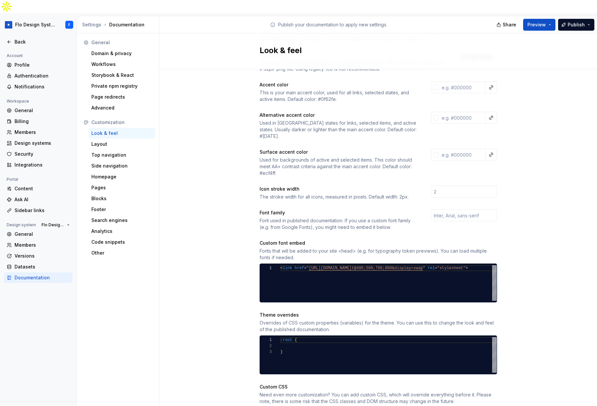
scroll to position [127, 0]
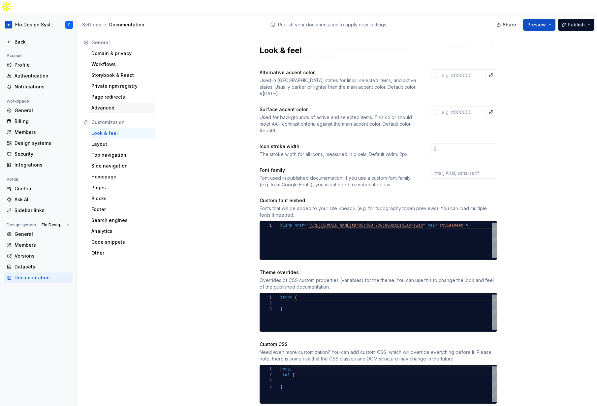
click at [116, 105] on div "Advanced" at bounding box center [121, 108] width 61 height 7
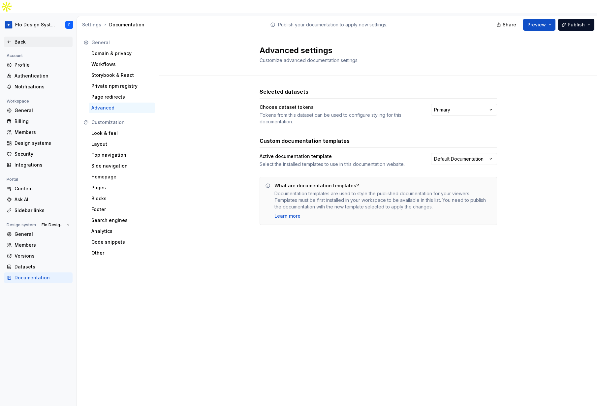
click at [13, 39] on div "Back" at bounding box center [38, 42] width 63 height 7
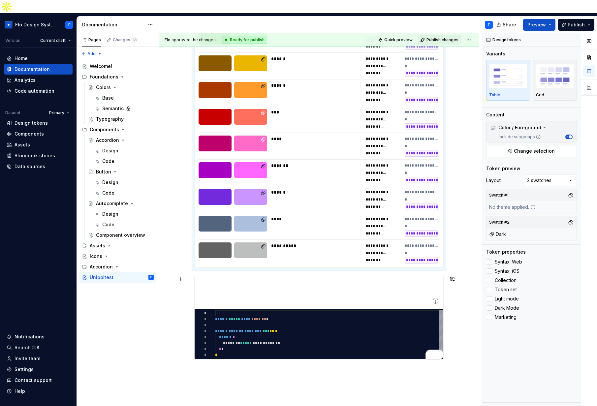
scroll to position [668, 0]
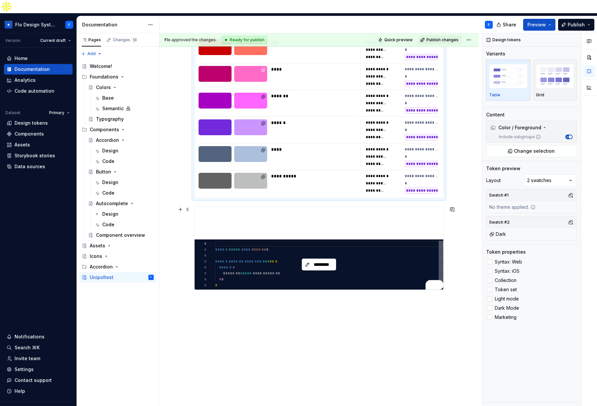
click at [348, 261] on div "*********" at bounding box center [319, 265] width 249 height 50
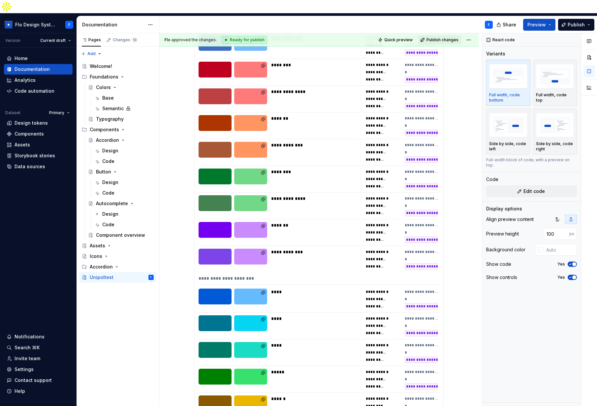
scroll to position [0, 0]
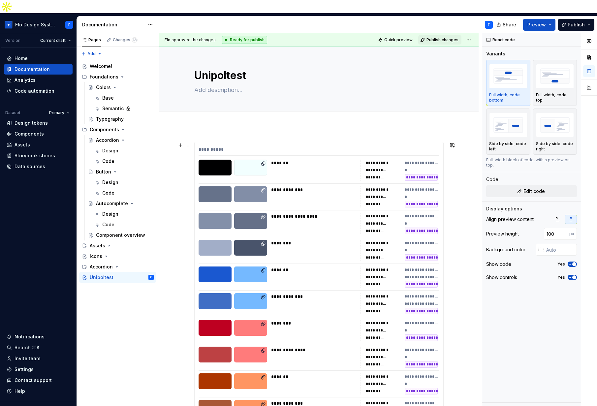
click at [392, 194] on div "**********" at bounding box center [383, 197] width 35 height 7
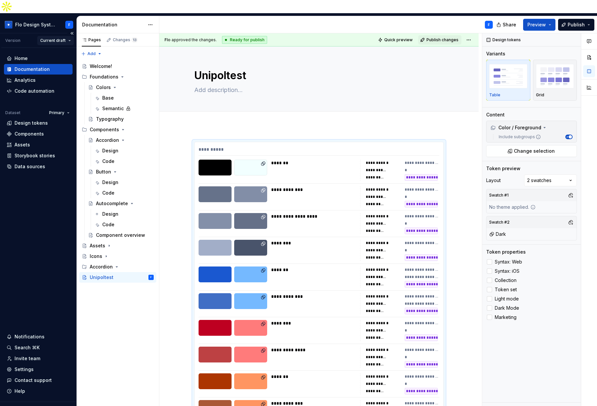
click at [57, 28] on html "Flo Design System F Version Current draft Home Documentation Analytics Code aut…" at bounding box center [298, 203] width 597 height 406
click at [82, 65] on div "New version" at bounding box center [72, 64] width 43 height 7
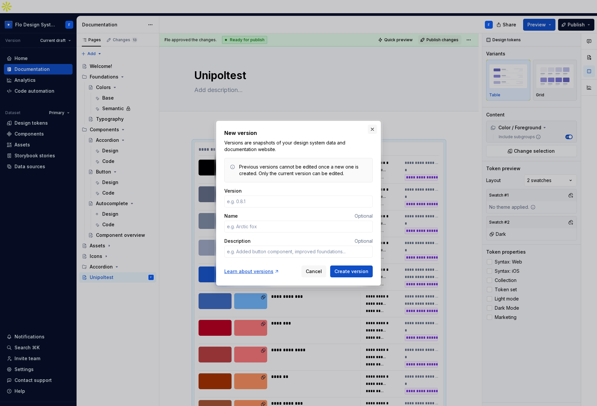
click at [372, 130] on button "button" at bounding box center [372, 129] width 9 height 9
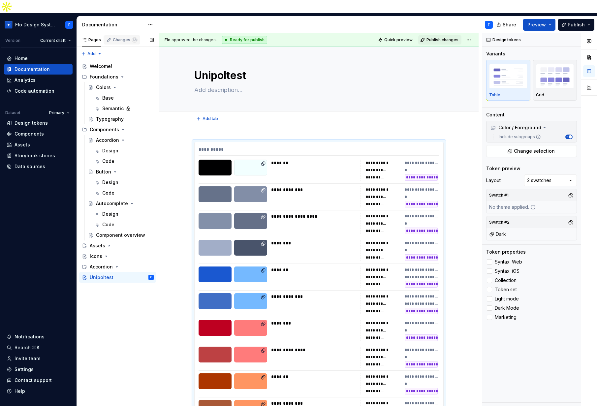
type textarea "*"
click at [26, 77] on div "Analytics" at bounding box center [25, 80] width 21 height 7
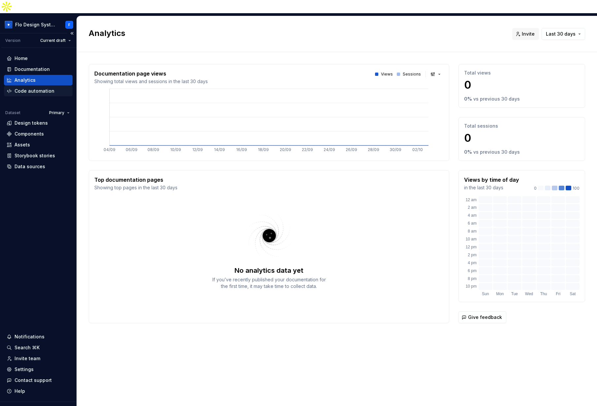
click at [21, 88] on div "Code automation" at bounding box center [35, 91] width 40 height 7
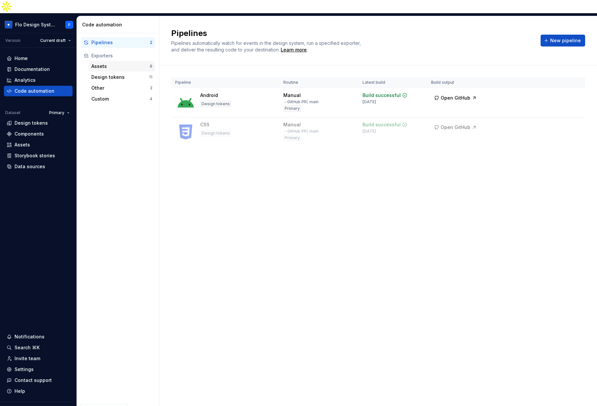
click at [98, 63] on div "Assets" at bounding box center [120, 66] width 58 height 7
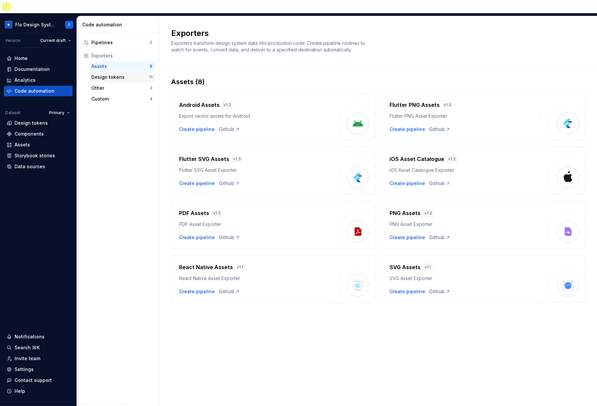
click at [107, 74] on div "Design tokens" at bounding box center [120, 77] width 58 height 7
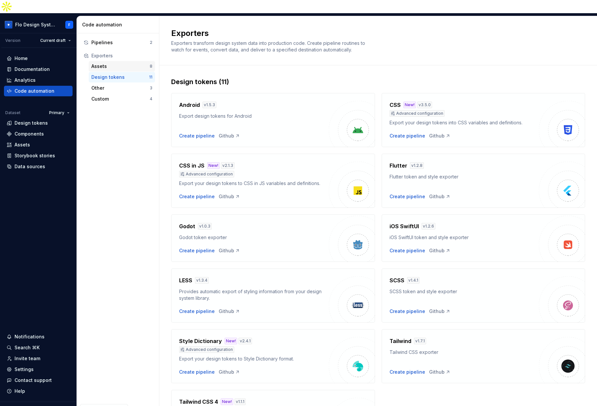
click at [112, 63] on div "Assets" at bounding box center [120, 66] width 58 height 7
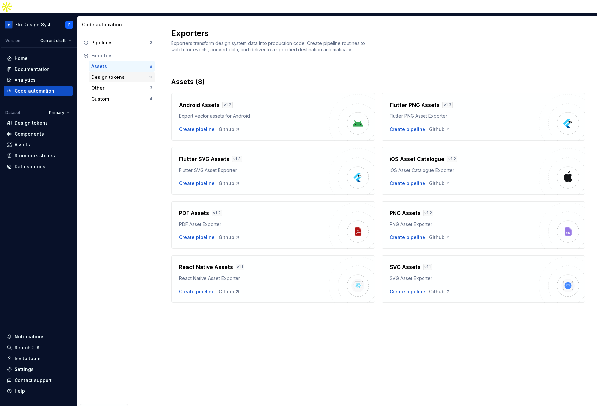
click at [110, 74] on div "Design tokens" at bounding box center [120, 77] width 58 height 7
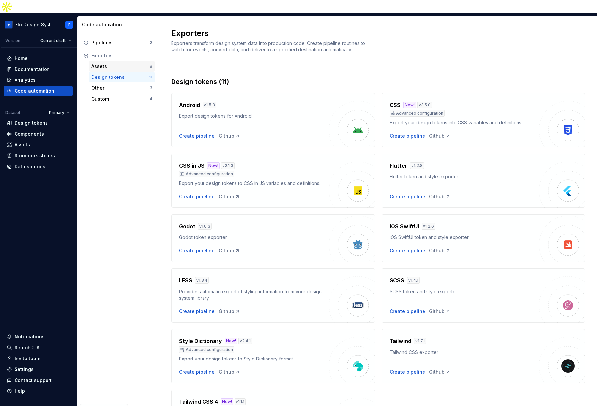
click at [124, 63] on div "Assets" at bounding box center [120, 66] width 58 height 7
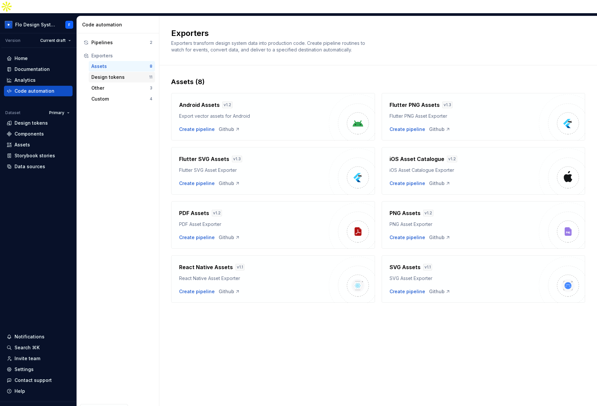
click at [124, 74] on div "Design tokens" at bounding box center [120, 77] width 58 height 7
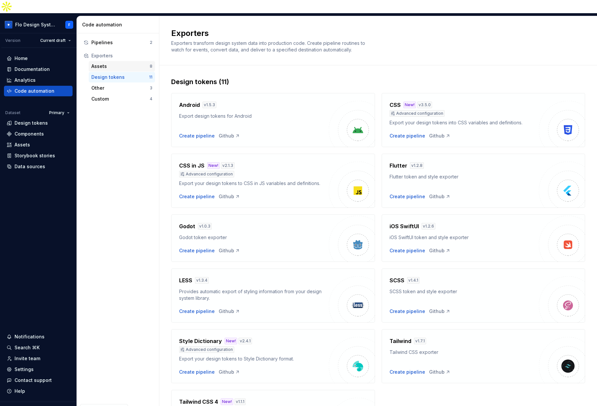
click at [122, 63] on div "Assets" at bounding box center [120, 66] width 58 height 7
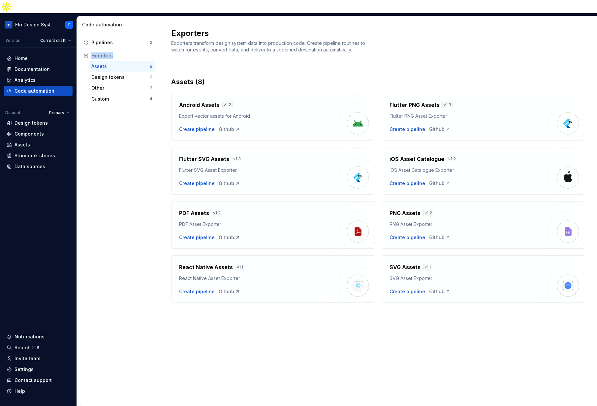
drag, startPoint x: 99, startPoint y: 42, endPoint x: 124, endPoint y: 42, distance: 25.7
click at [124, 52] on div "Exporters" at bounding box center [118, 55] width 69 height 7
click at [124, 52] on div "Exporters" at bounding box center [121, 55] width 61 height 7
drag, startPoint x: 186, startPoint y: 21, endPoint x: 219, endPoint y: 19, distance: 33.1
click at [219, 28] on h2 "Exporters" at bounding box center [374, 33] width 406 height 11
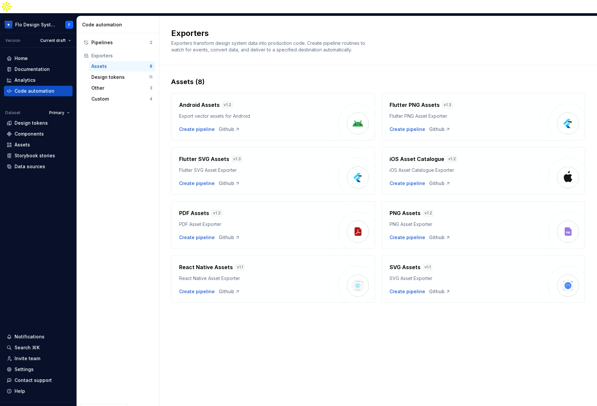
drag, startPoint x: 219, startPoint y: 19, endPoint x: 193, endPoint y: 21, distance: 25.2
click at [219, 28] on h2 "Exporters" at bounding box center [374, 33] width 406 height 11
drag, startPoint x: 193, startPoint y: 21, endPoint x: 165, endPoint y: 20, distance: 28.4
click at [165, 20] on div "Exporters Exporters transform design system data into production code. Create p…" at bounding box center [378, 40] width 438 height 49
click at [173, 28] on h2 "Exporters" at bounding box center [374, 33] width 406 height 11
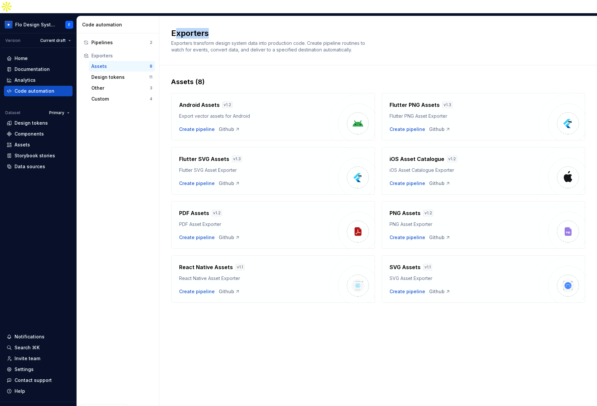
drag, startPoint x: 183, startPoint y: 21, endPoint x: 209, endPoint y: 21, distance: 25.7
click at [209, 28] on h2 "Exporters" at bounding box center [374, 33] width 406 height 11
click at [106, 74] on div "Design tokens" at bounding box center [120, 77] width 58 height 7
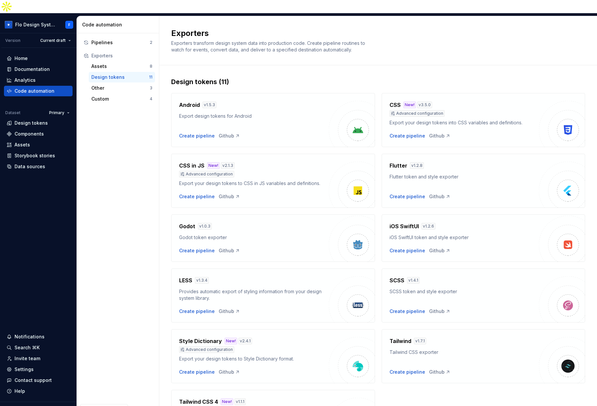
scroll to position [11, 0]
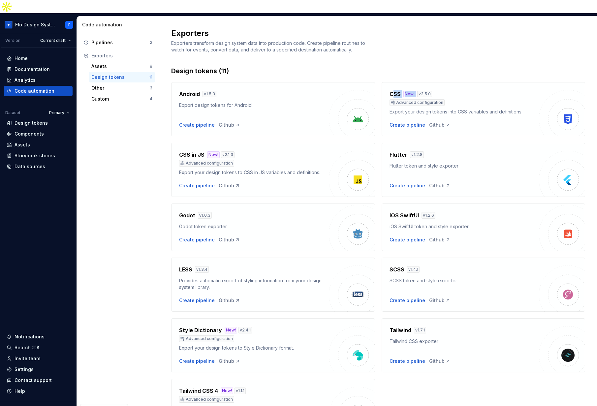
drag, startPoint x: 411, startPoint y: 76, endPoint x: 387, endPoint y: 78, distance: 24.2
click at [387, 82] on div "CSS New! v 3.5.0 Advanced configuration Export your design tokens into CSS vari…" at bounding box center [484, 109] width 204 height 54
click at [119, 85] on div "Other" at bounding box center [120, 88] width 58 height 7
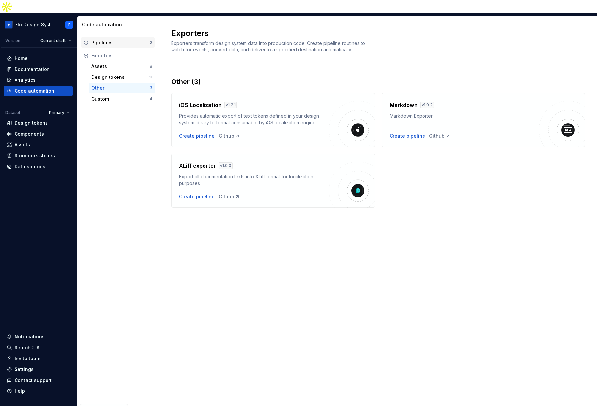
click at [118, 37] on div "Pipelines 2" at bounding box center [118, 42] width 74 height 11
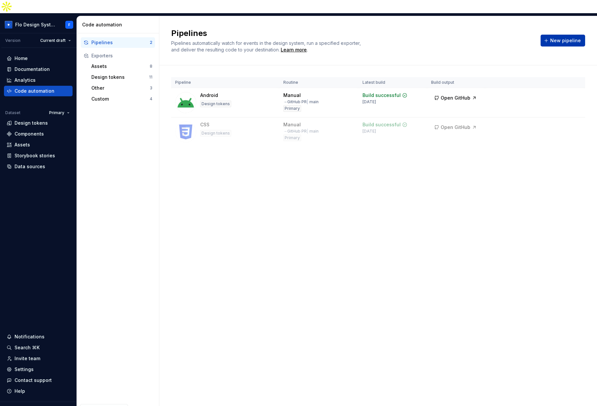
click at [571, 37] on span "New pipeline" at bounding box center [566, 40] width 31 height 7
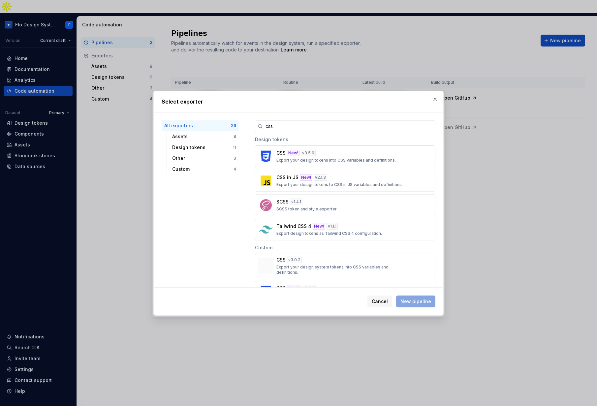
type input "css"
click at [355, 158] on p "Export your design tokens into CSS variables and definitions." at bounding box center [336, 160] width 119 height 5
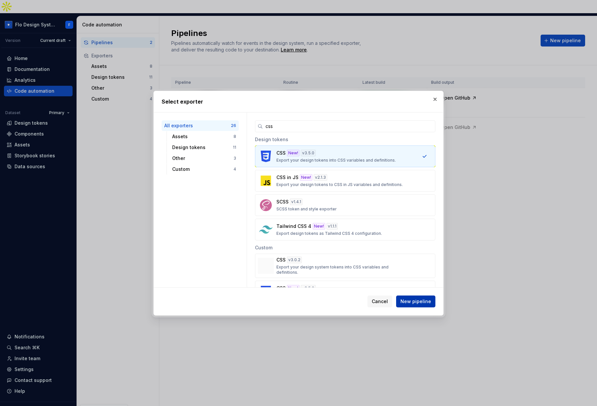
click at [423, 303] on span "New pipeline" at bounding box center [416, 301] width 31 height 7
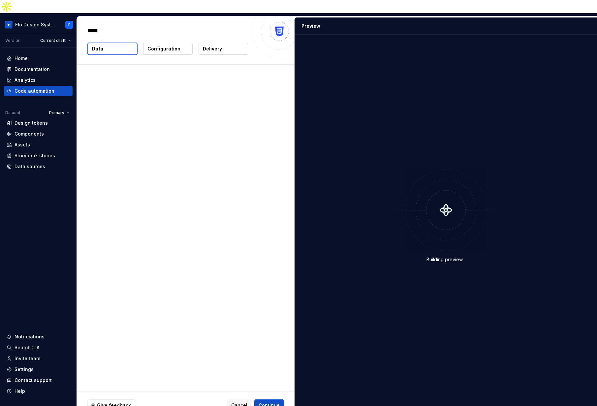
type textarea "*"
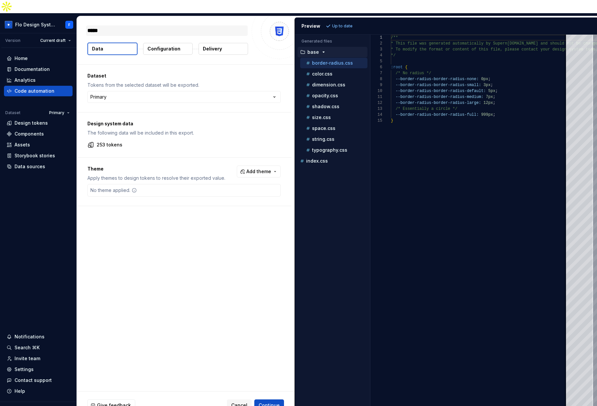
click at [110, 25] on textarea "*****" at bounding box center [167, 30] width 162 height 11
drag, startPoint x: 111, startPoint y: 17, endPoint x: 82, endPoint y: 18, distance: 29.1
click at [82, 18] on div "***** Data Configuration Delivery" at bounding box center [186, 40] width 218 height 48
click at [121, 25] on textarea "*****" at bounding box center [167, 30] width 162 height 11
click at [108, 43] on button "Data" at bounding box center [112, 49] width 50 height 13
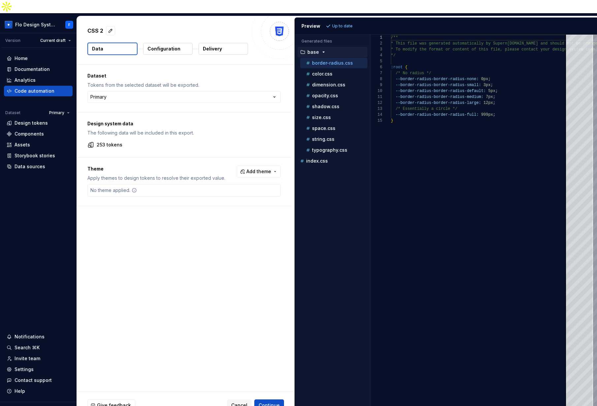
click at [124, 91] on div "Dataset Tokens from the selected dataset will be exported. Primary ******* ****…" at bounding box center [184, 89] width 215 height 48
click at [124, 85] on html "Flo Design System F Version Current draft Home Documentation Analytics Code aut…" at bounding box center [298, 203] width 597 height 406
click at [62, 100] on html "Flo Design System F Version Current draft Home Documentation Analytics Code aut…" at bounding box center [298, 203] width 597 height 406
click at [144, 93] on html "Flo Design System F Version Current draft Home Documentation Analytics Code aut…" at bounding box center [298, 203] width 597 height 406
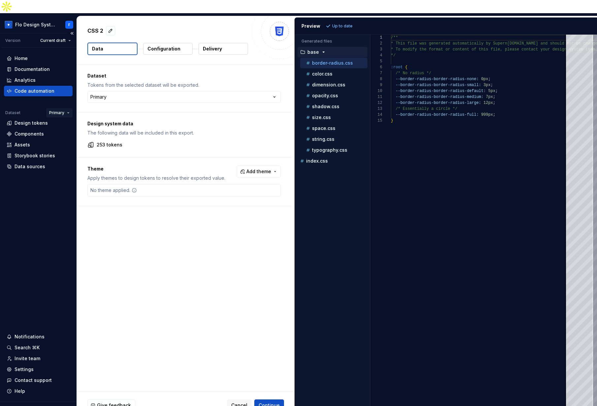
click at [64, 100] on html "Flo Design System F Version Current draft Home Documentation Analytics Code aut…" at bounding box center [298, 203] width 597 height 406
click at [113, 84] on html "Flo Design System F Version Current draft Home Documentation Analytics Code aut…" at bounding box center [298, 203] width 597 height 406
click at [122, 86] on html "Flo Design System F Version Current draft Home Documentation Analytics Code aut…" at bounding box center [298, 203] width 597 height 406
click at [118, 83] on html "Flo Design System F Version Current draft Home Documentation Analytics Code aut…" at bounding box center [298, 203] width 597 height 406
select select "**********"
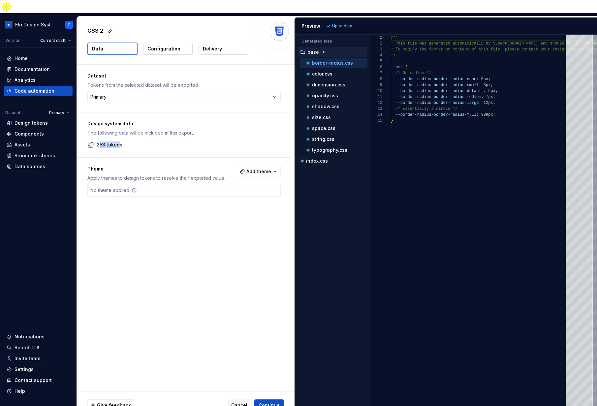
drag, startPoint x: 119, startPoint y: 133, endPoint x: 84, endPoint y: 166, distance: 47.9
click at [98, 142] on p "253 tokens" at bounding box center [110, 145] width 26 height 7
click at [251, 168] on span "Add theme" at bounding box center [259, 171] width 25 height 7
click at [238, 185] on div "Dark" at bounding box center [245, 185] width 63 height 7
click at [130, 219] on html "Flo Design System F Version Current draft Home Documentation Analytics Code aut…" at bounding box center [298, 203] width 597 height 406
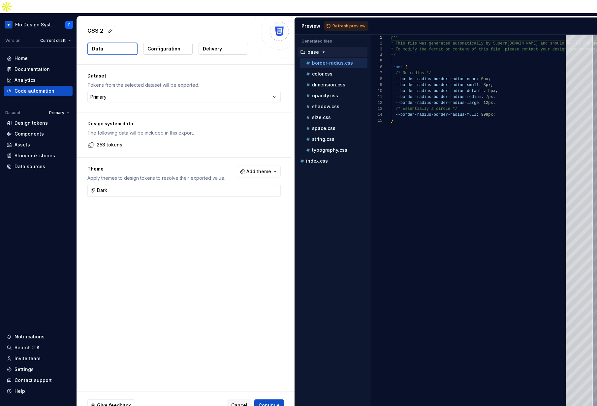
click at [163, 46] on p "Configuration" at bounding box center [164, 49] width 33 height 7
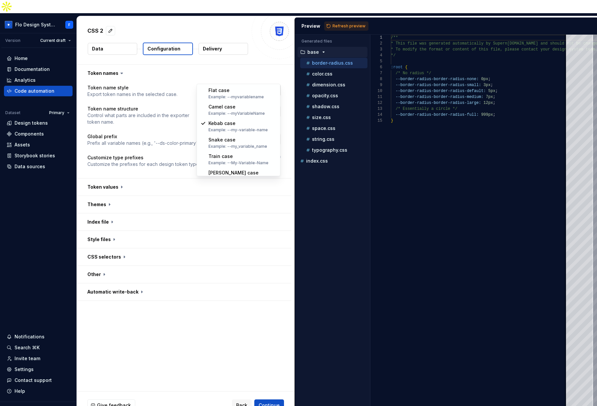
click at [242, 78] on html "**********" at bounding box center [298, 203] width 597 height 406
select select "********"
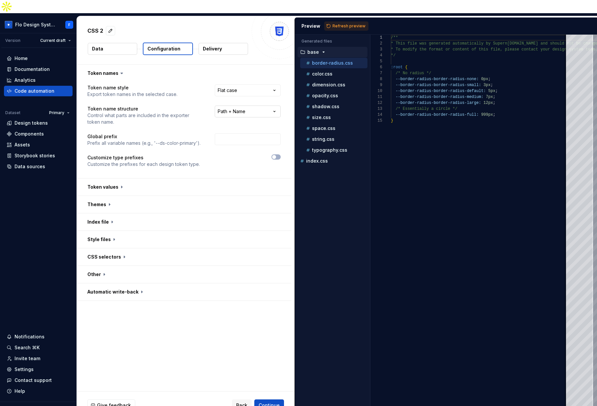
click at [252, 99] on html "**********" at bounding box center [298, 203] width 597 height 406
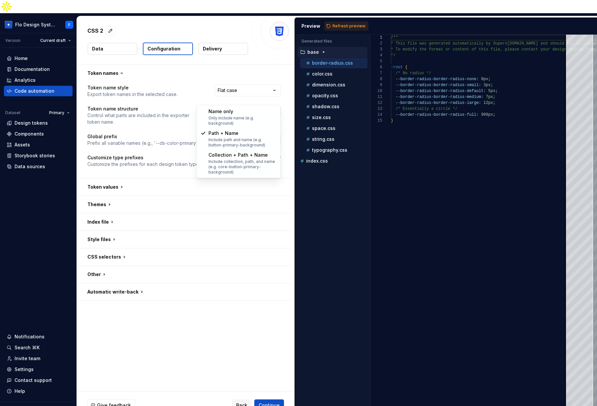
select select "**********"
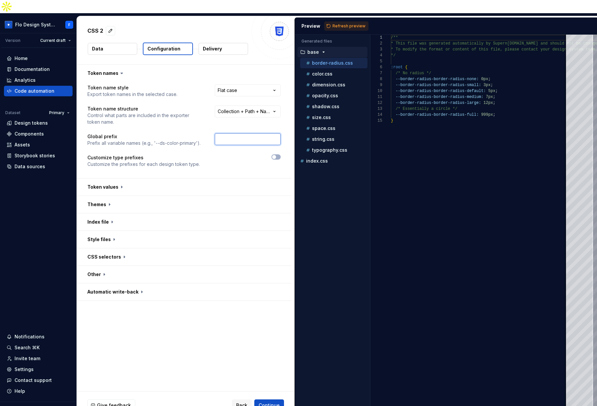
click at [247, 133] on input "text" at bounding box center [248, 139] width 66 height 12
type input "unipol_"
click at [143, 179] on button "button" at bounding box center [184, 187] width 215 height 17
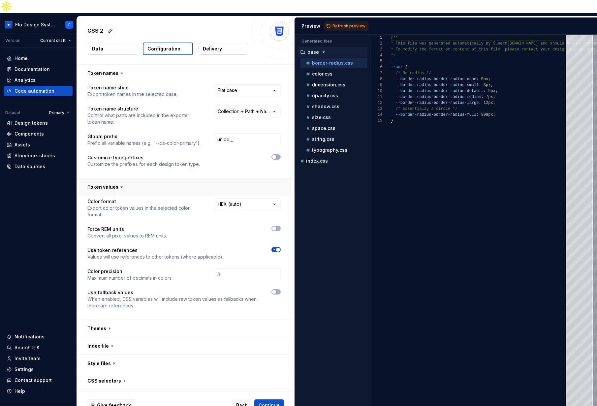
scroll to position [34, 0]
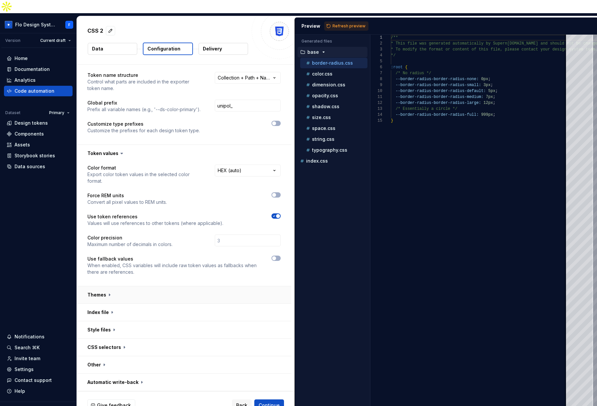
click at [131, 287] on button "button" at bounding box center [184, 295] width 215 height 17
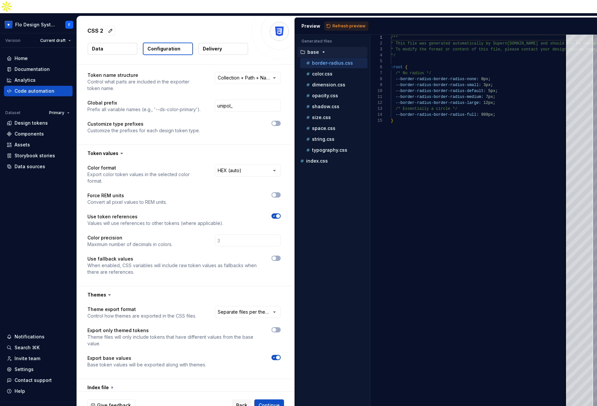
scroll to position [109, 0]
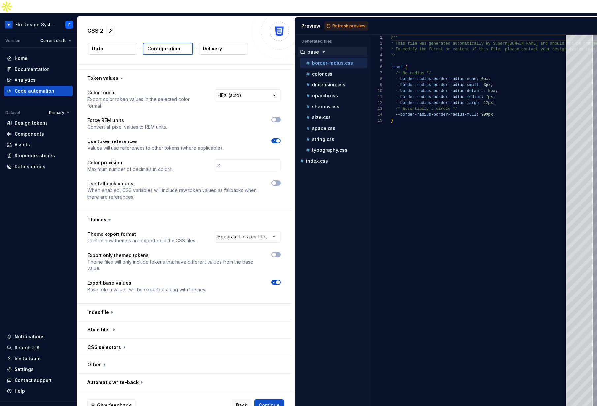
click at [225, 43] on button "Delivery" at bounding box center [224, 49] width 50 height 12
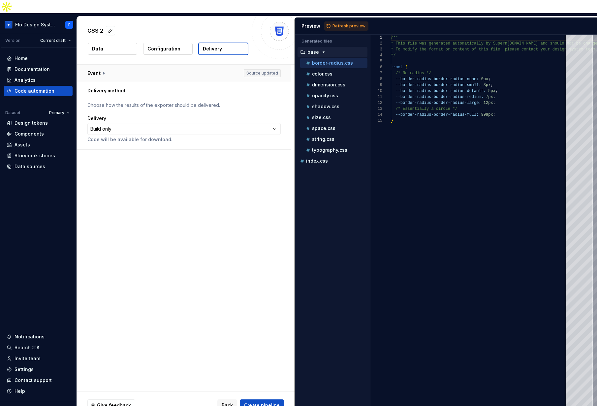
click at [176, 65] on button "button" at bounding box center [184, 73] width 215 height 17
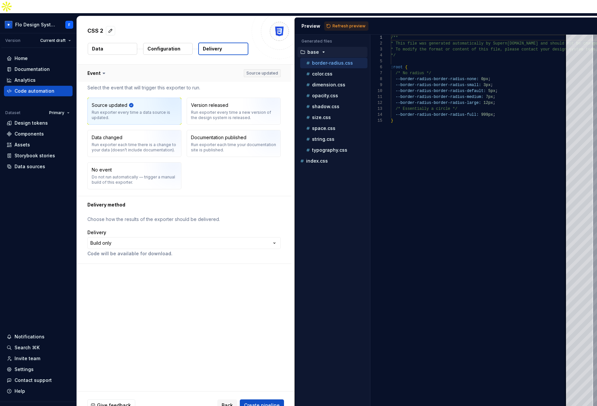
drag, startPoint x: 270, startPoint y: 60, endPoint x: 235, endPoint y: 63, distance: 35.4
click at [235, 65] on button "button" at bounding box center [184, 73] width 215 height 17
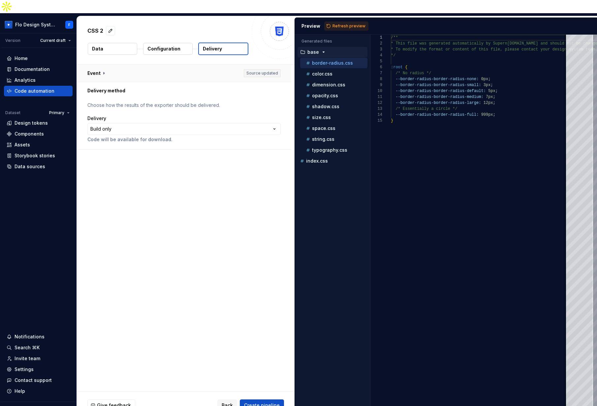
click at [237, 65] on button "button" at bounding box center [184, 73] width 215 height 17
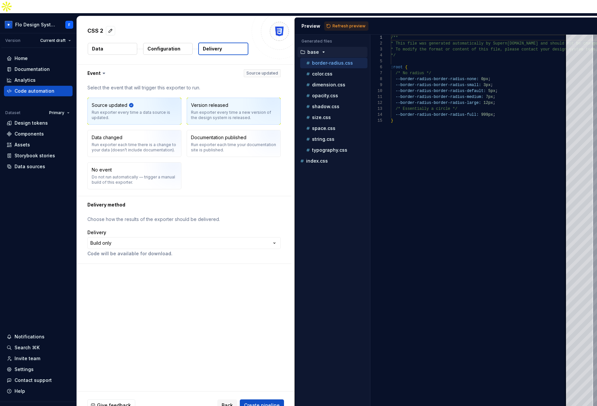
click at [221, 102] on div "Version released Run exporter every time a new version of the design system is …" at bounding box center [233, 111] width 85 height 18
click at [55, 26] on html "**********" at bounding box center [298, 203] width 597 height 406
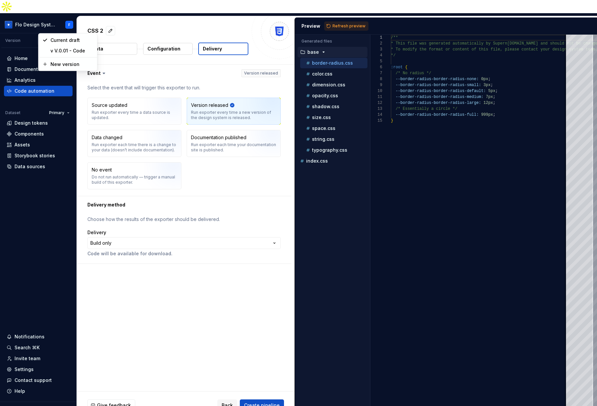
click at [168, 73] on html "**********" at bounding box center [298, 203] width 597 height 406
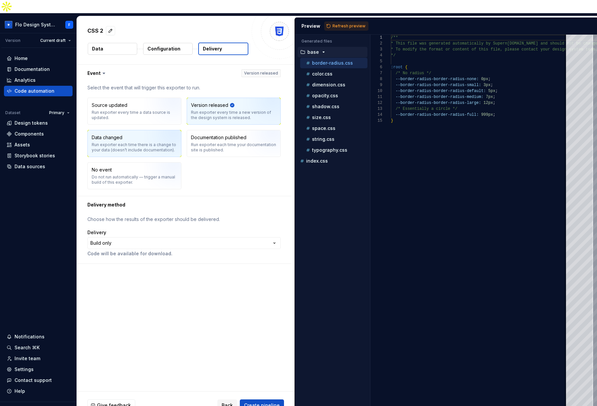
click at [121, 142] on div "Run exporter each time there is a change to your data (doesn’t include document…" at bounding box center [134, 147] width 85 height 11
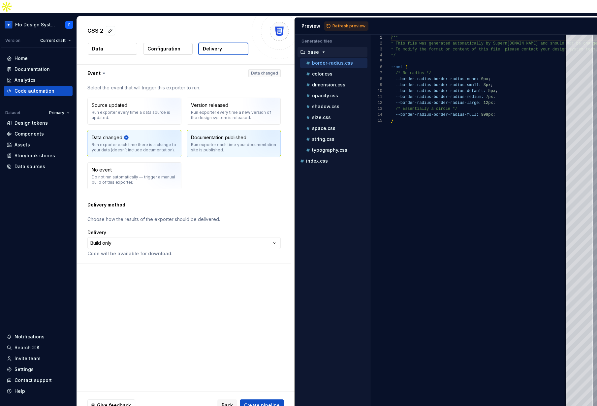
click at [207, 134] on div "Documentation published Run exporter each time your documentation site is publi…" at bounding box center [233, 143] width 85 height 18
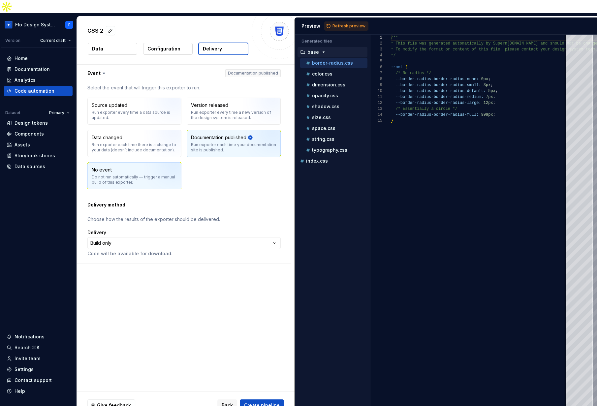
click at [130, 175] on div "Do not run automatically — trigger a manual build of this exporter." at bounding box center [134, 180] width 85 height 11
click at [165, 251] on p "Code will be available for download." at bounding box center [183, 254] width 193 height 7
click at [163, 232] on html "**********" at bounding box center [298, 203] width 597 height 406
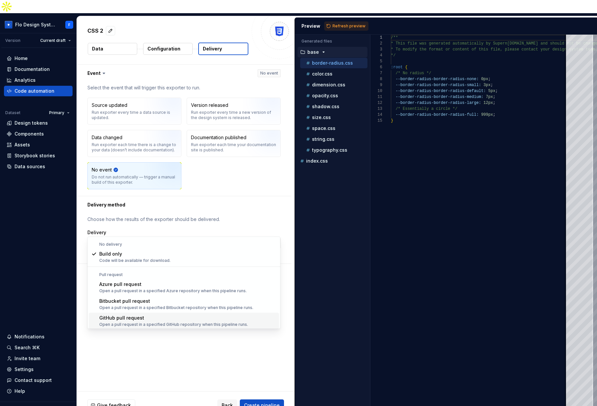
scroll to position [18, 0]
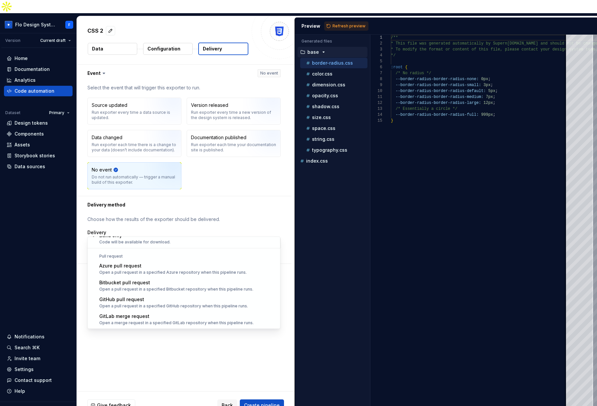
select select "******"
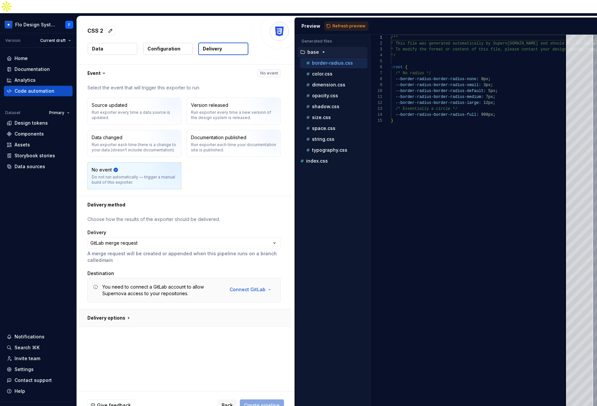
click at [139, 310] on button "button" at bounding box center [184, 318] width 215 height 17
type textarea "*"
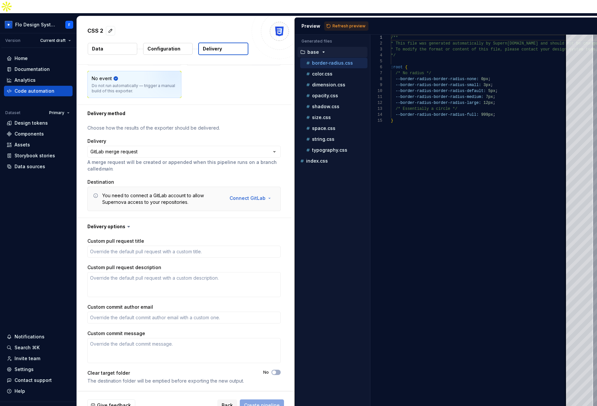
scroll to position [0, 0]
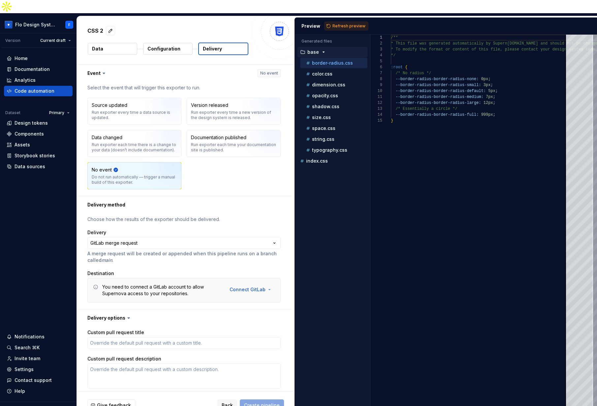
click at [355, 23] on span "Refresh preview" at bounding box center [349, 25] width 33 height 5
click at [160, 46] on p "Configuration" at bounding box center [164, 49] width 33 height 7
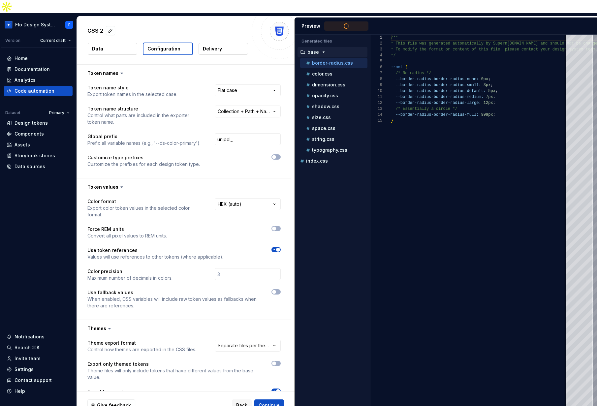
type textarea "**********"
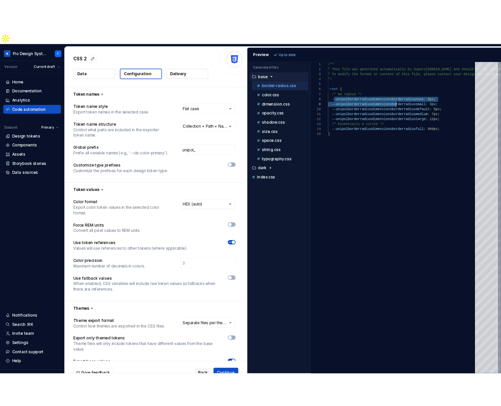
scroll to position [42, 88]
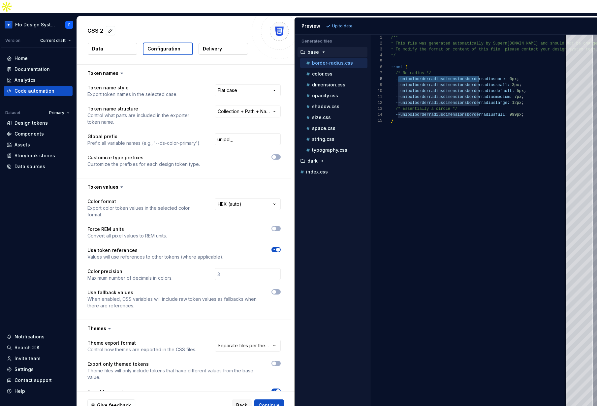
drag, startPoint x: 433, startPoint y: 67, endPoint x: 480, endPoint y: 68, distance: 46.9
click at [480, 68] on div "/** * This file was generated automatically by Supern ova.io and should not be …" at bounding box center [507, 227] width 233 height 385
click at [243, 402] on span "Back" at bounding box center [241, 405] width 11 height 7
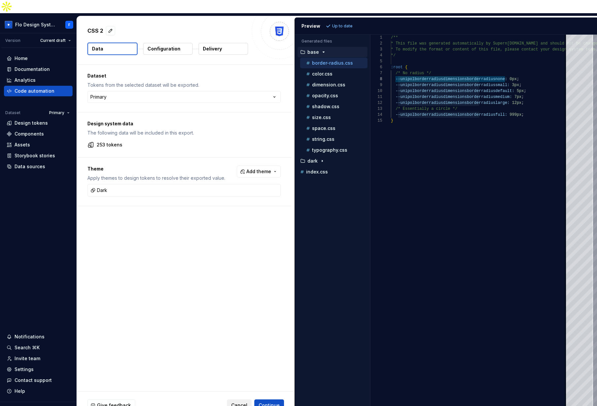
click at [247, 400] on button "Cancel" at bounding box center [239, 406] width 25 height 12
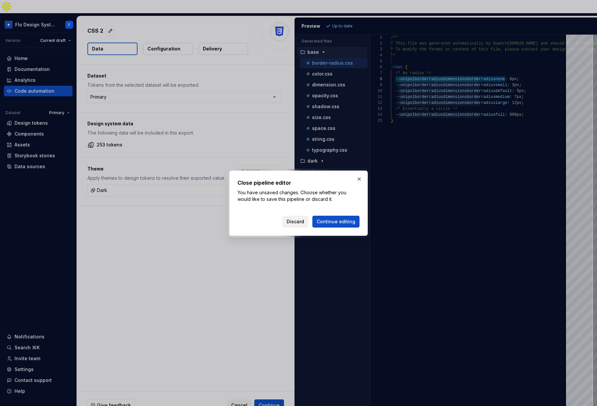
click at [302, 222] on span "Discard" at bounding box center [295, 222] width 17 height 7
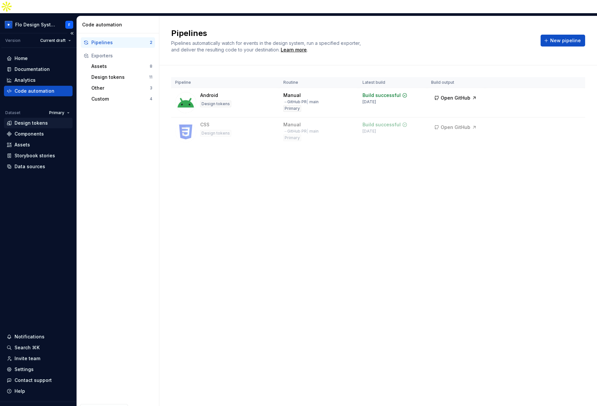
click at [41, 120] on div "Design tokens" at bounding box center [31, 123] width 33 height 7
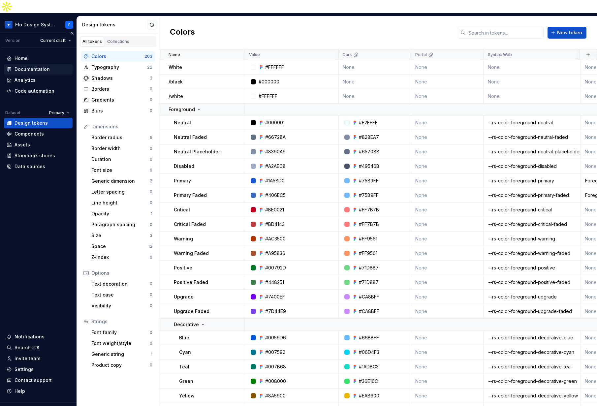
click at [21, 66] on div "Documentation" at bounding box center [32, 69] width 35 height 7
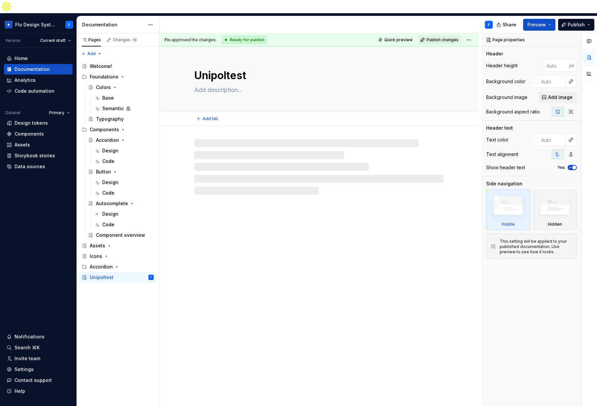
type textarea "*"
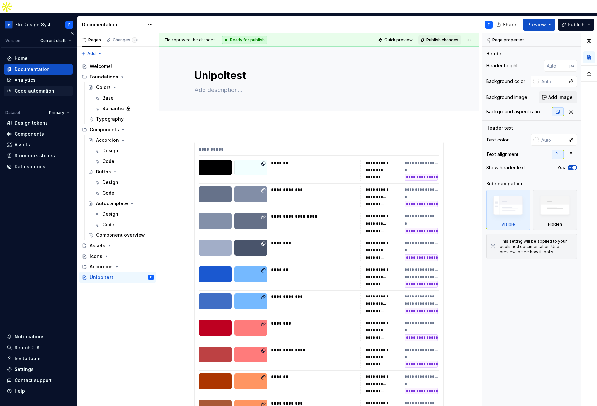
click at [33, 88] on div "Code automation" at bounding box center [35, 91] width 40 height 7
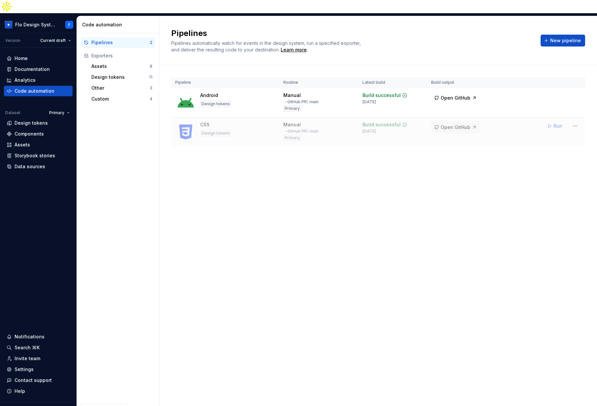
click at [444, 124] on span "Open GitHub" at bounding box center [456, 127] width 30 height 7
drag, startPoint x: 87, startPoint y: 11, endPoint x: 116, endPoint y: 10, distance: 28.4
click at [115, 21] on div "Code automation" at bounding box center [119, 24] width 74 height 7
click at [116, 21] on div "Code automation" at bounding box center [119, 24] width 74 height 7
click at [25, 356] on div "Invite team" at bounding box center [28, 359] width 26 height 7
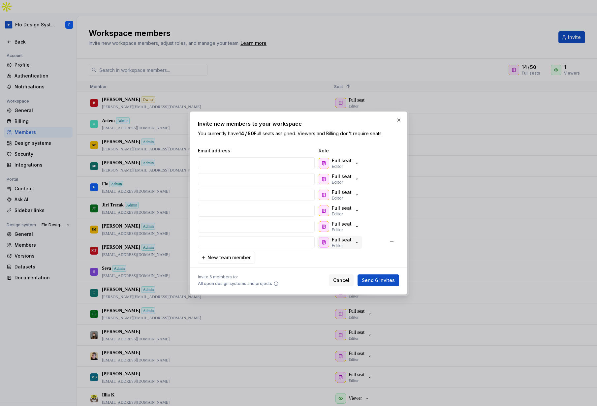
click at [348, 244] on div "Full seat Editor" at bounding box center [342, 243] width 20 height 12
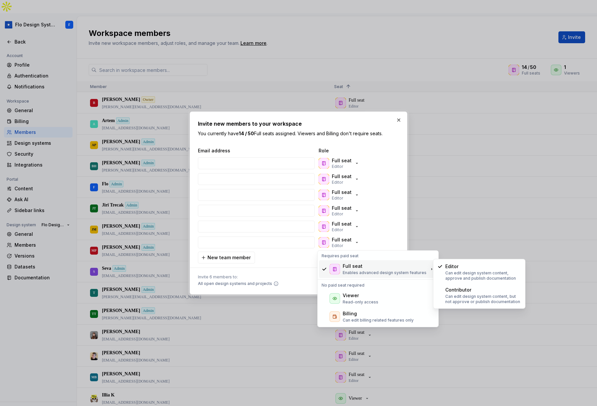
click at [390, 268] on div "Full seat" at bounding box center [385, 266] width 84 height 7
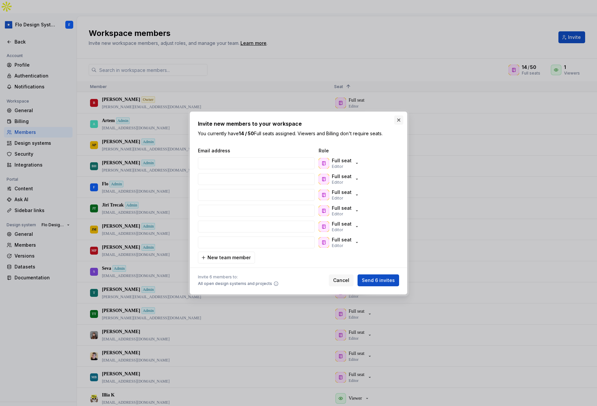
click at [399, 118] on button "button" at bounding box center [398, 120] width 9 height 9
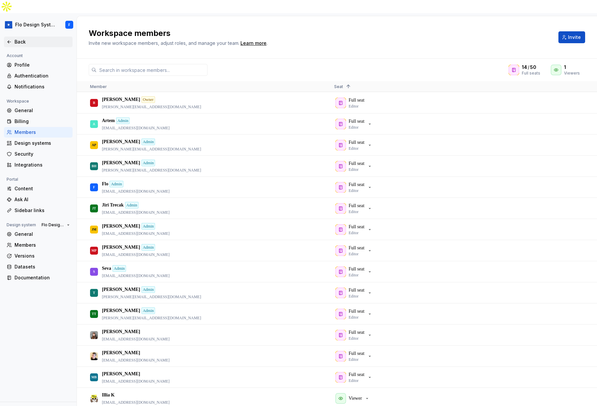
click at [22, 39] on div "Back" at bounding box center [42, 42] width 55 height 7
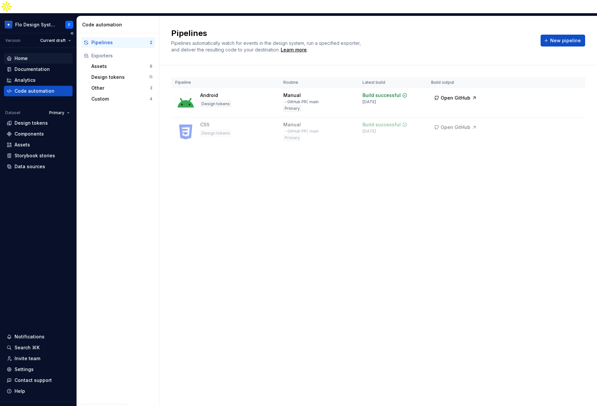
click at [20, 55] on div "Home" at bounding box center [21, 58] width 13 height 7
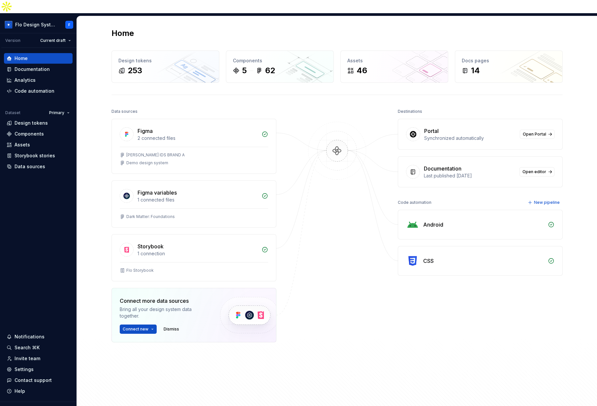
click at [359, 202] on div at bounding box center [337, 241] width 66 height 269
click at [492, 119] on div "Portal Synchronized automatically Open Portal" at bounding box center [480, 134] width 164 height 30
drag, startPoint x: 427, startPoint y: 119, endPoint x: 406, endPoint y: 117, distance: 21.9
click at [406, 119] on div "Portal Synchronized automatically Open Portal" at bounding box center [480, 134] width 164 height 30
click at [416, 127] on div at bounding box center [413, 134] width 14 height 14
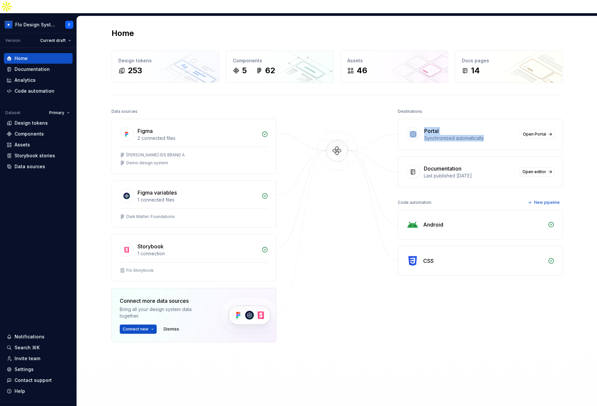
drag, startPoint x: 419, startPoint y: 118, endPoint x: 495, endPoint y: 129, distance: 76.7
click at [495, 129] on div "Portal Synchronized automatically Open Portal" at bounding box center [480, 134] width 164 height 30
drag, startPoint x: 495, startPoint y: 129, endPoint x: 465, endPoint y: 117, distance: 32.4
click at [494, 128] on div "Portal Synchronized automatically Open Portal" at bounding box center [480, 134] width 164 height 30
drag, startPoint x: 435, startPoint y: 122, endPoint x: 463, endPoint y: 127, distance: 28.5
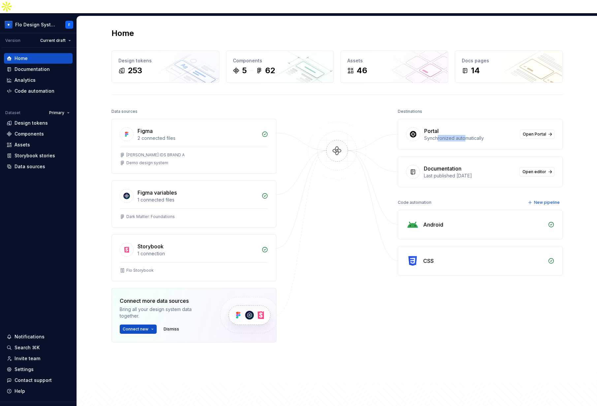
click at [463, 135] on div "Synchronized automatically" at bounding box center [471, 138] width 92 height 7
click at [464, 135] on div "Synchronized automatically" at bounding box center [471, 138] width 92 height 7
drag, startPoint x: 467, startPoint y: 126, endPoint x: 437, endPoint y: 126, distance: 30.0
click at [437, 135] on div "Synchronized automatically" at bounding box center [471, 138] width 92 height 7
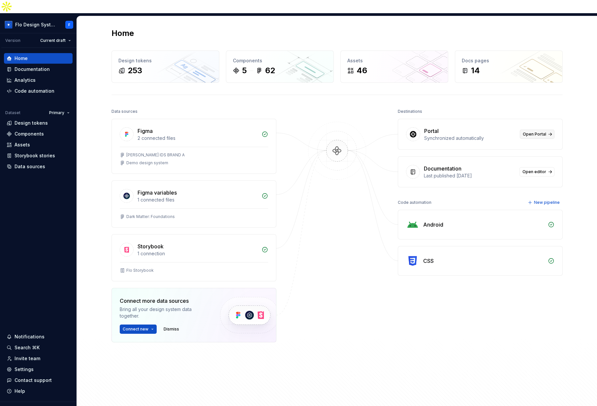
click at [536, 132] on span "Open Portal" at bounding box center [534, 134] width 23 height 5
click at [31, 159] on div "Home Documentation Analytics Code automation Dataset Primary Design tokens Comp…" at bounding box center [38, 225] width 77 height 354
click at [31, 163] on div "Data sources" at bounding box center [30, 166] width 31 height 7
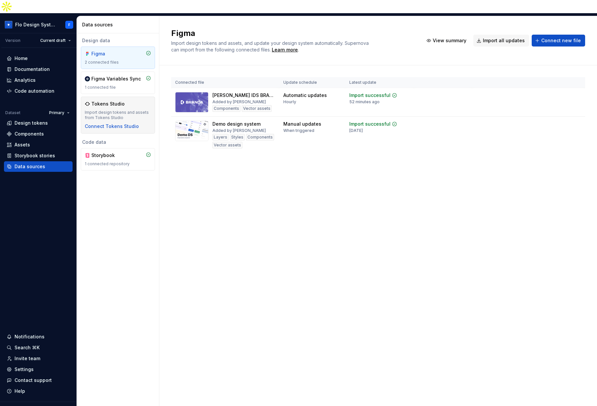
click at [114, 110] on div "Import design tokens and assets from Tokens Studio" at bounding box center [118, 115] width 66 height 11
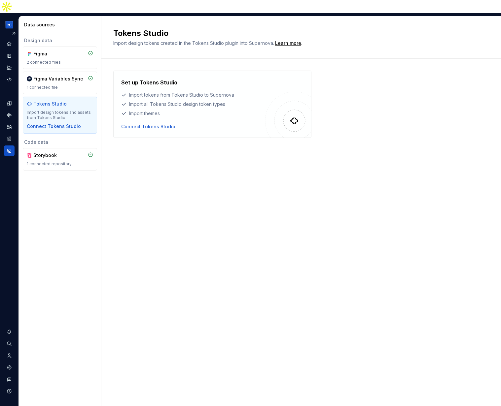
click at [17, 33] on div "Dataset Primary" at bounding box center [9, 217] width 18 height 369
drag, startPoint x: 14, startPoint y: 31, endPoint x: 17, endPoint y: 24, distance: 7.0
click at [14, 39] on div "Home" at bounding box center [9, 44] width 11 height 11
